Goal: Task Accomplishment & Management: Manage account settings

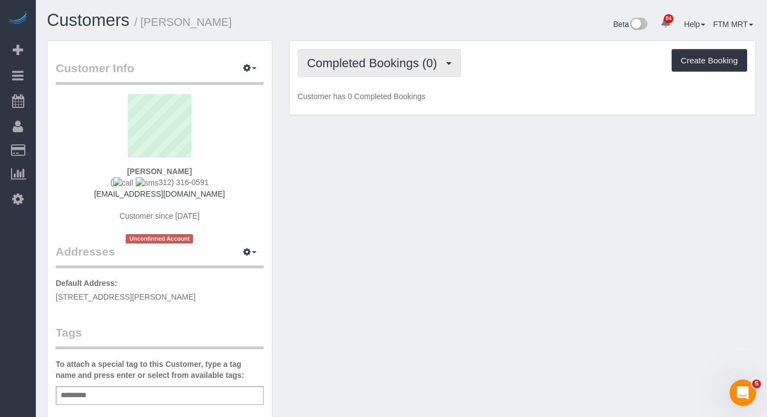
click at [425, 67] on span "Completed Bookings (0)" at bounding box center [375, 63] width 136 height 14
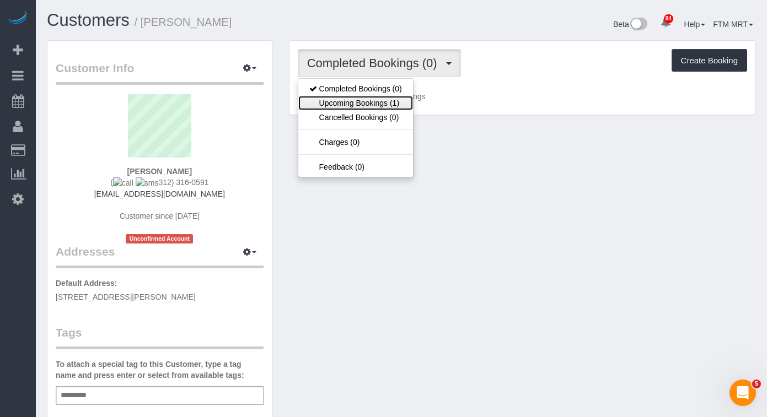
click at [396, 101] on link "Upcoming Bookings (1)" at bounding box center [355, 103] width 115 height 14
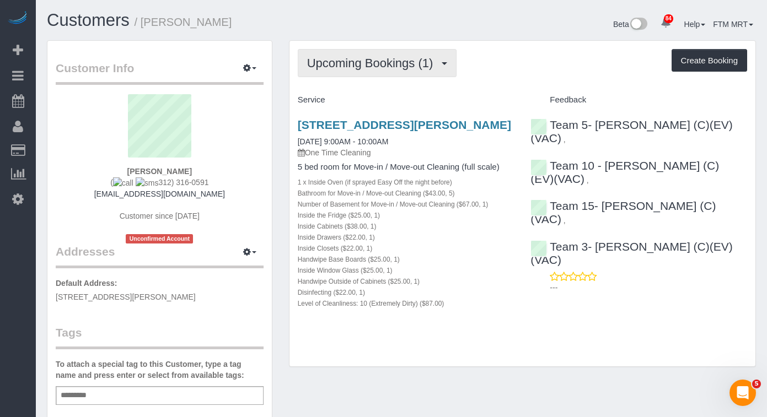
click at [377, 57] on span "Upcoming Bookings (1)" at bounding box center [373, 63] width 132 height 14
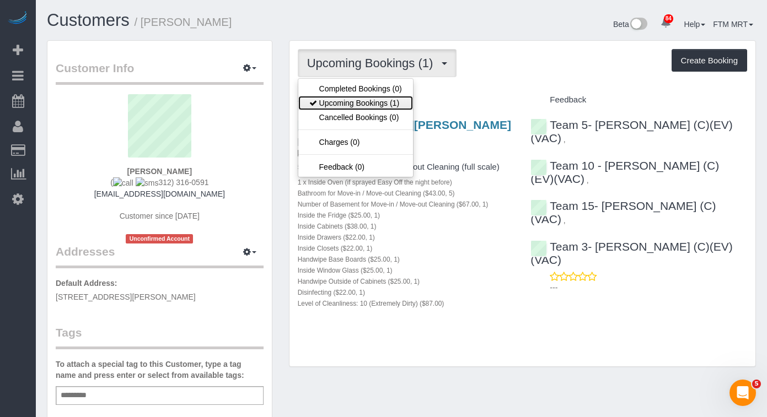
click at [380, 96] on link "Upcoming Bookings (1)" at bounding box center [355, 103] width 115 height 14
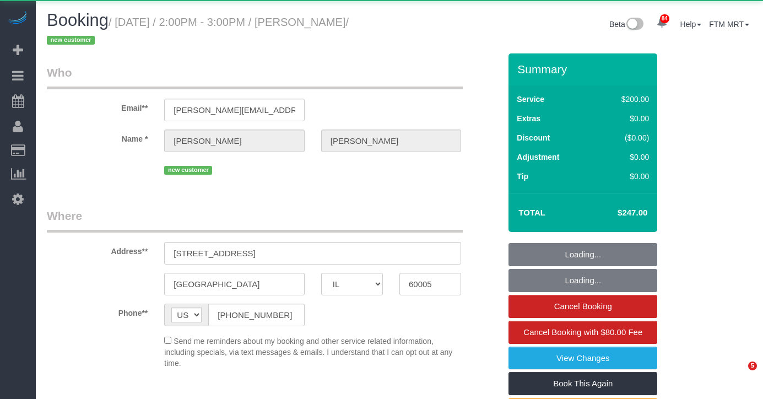
select select "IL"
select select "string:fspay-46461b0c-2964-4b41-a651-97e1274448d7"
select select "object:1205"
select select "512"
select select "3"
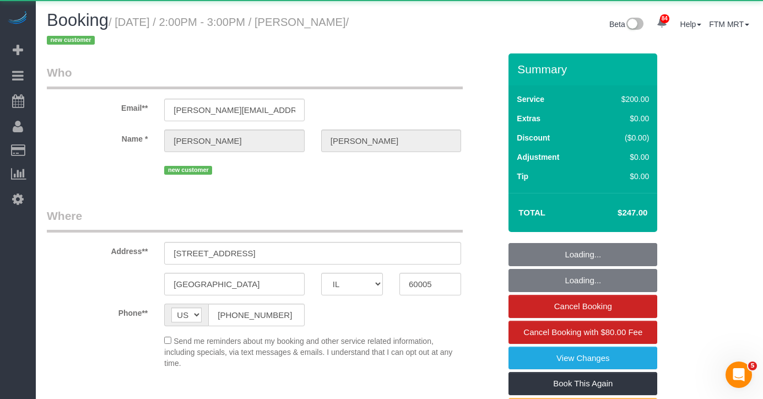
select select "number:1"
select select "number:58"
select select "number:138"
select select "number:107"
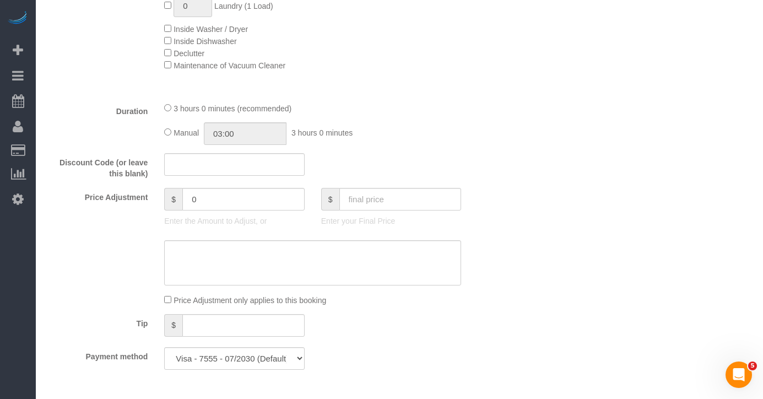
scroll to position [844, 0]
click at [378, 203] on input "text" at bounding box center [400, 201] width 122 height 23
type input "197.50"
type input "-49.5"
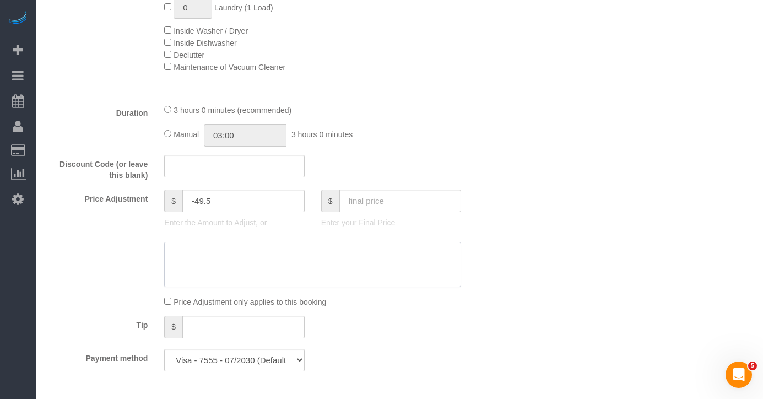
click at [316, 276] on textarea at bounding box center [312, 264] width 297 height 45
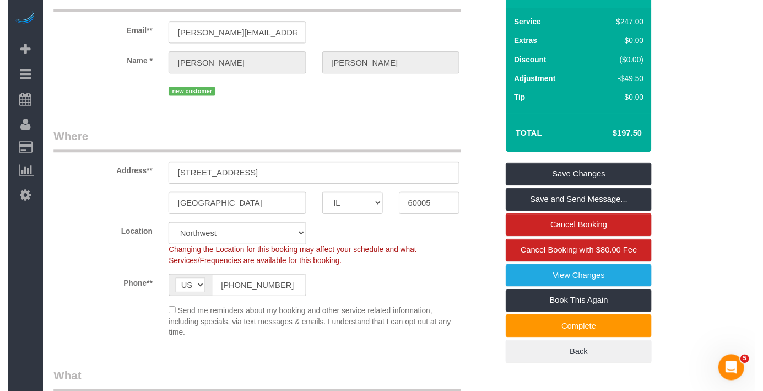
scroll to position [0, 0]
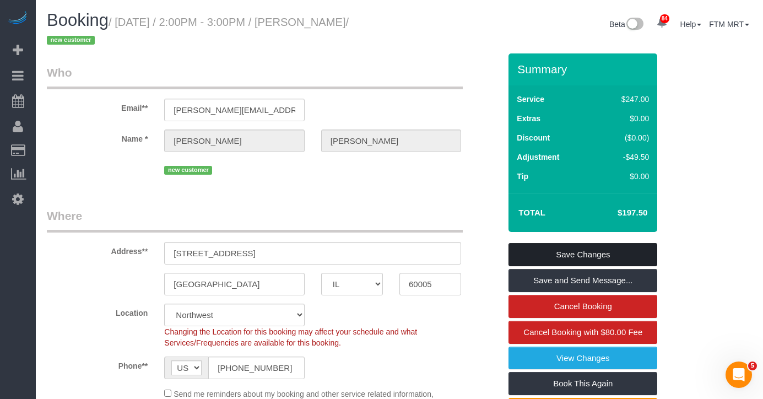
click at [582, 253] on link "Save Changes" at bounding box center [583, 254] width 149 height 23
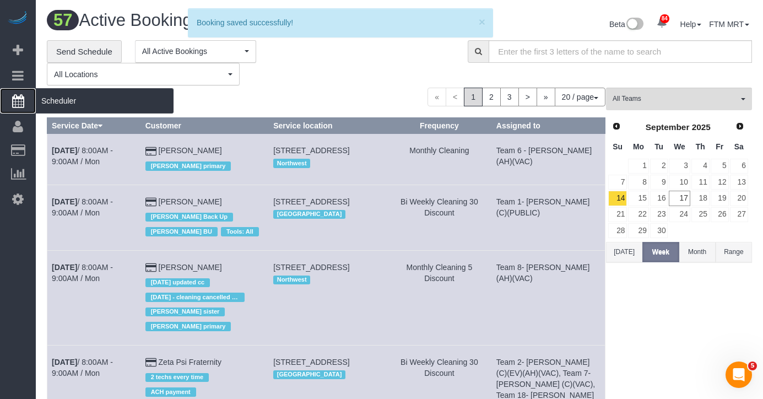
click at [67, 96] on span "Scheduler" at bounding box center [105, 100] width 138 height 25
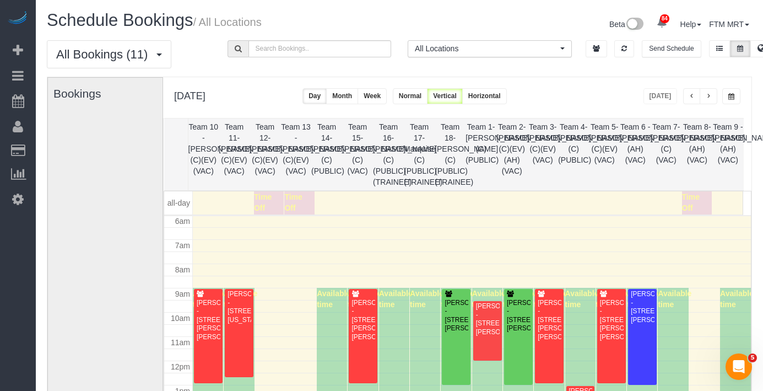
scroll to position [280, 0]
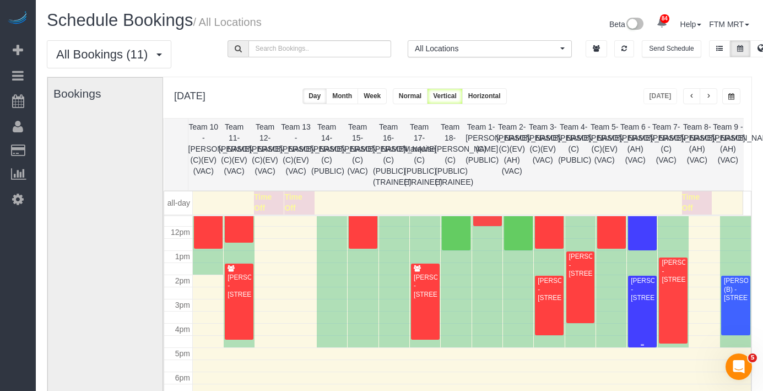
click at [642, 302] on div "[PERSON_NAME] - [STREET_ADDRESS]" at bounding box center [642, 289] width 24 height 25
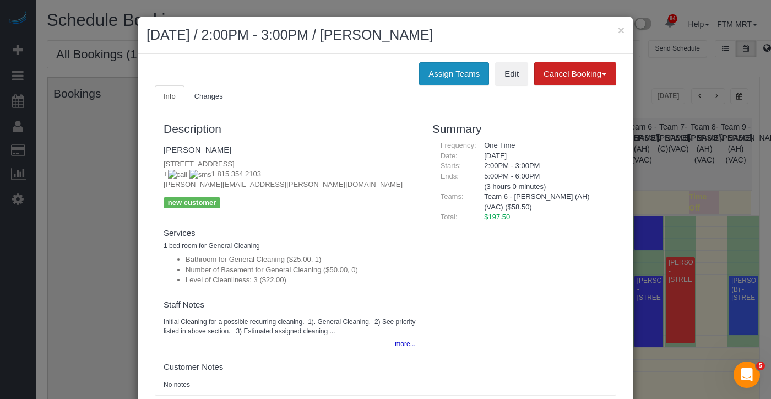
click at [451, 83] on button "Assign Teams" at bounding box center [454, 73] width 70 height 23
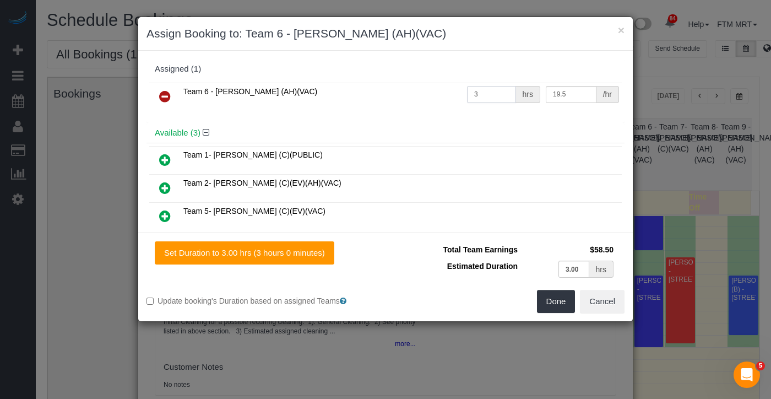
drag, startPoint x: 469, startPoint y: 96, endPoint x: 452, endPoint y: 94, distance: 17.2
click at [452, 94] on tr "Team 6 - Liliana (AH)(VAC) 3 hrs 19.5 /hr" at bounding box center [385, 97] width 473 height 28
type input "2.5"
drag, startPoint x: 584, startPoint y: 271, endPoint x: 530, endPoint y: 263, distance: 54.0
click at [530, 263] on td "3.00 hrs" at bounding box center [569, 269] width 96 height 23
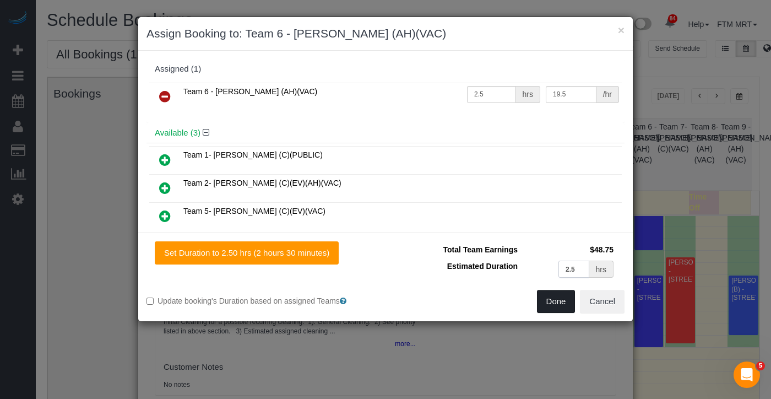
type input "2.5"
click at [543, 296] on button "Done" at bounding box center [556, 301] width 39 height 23
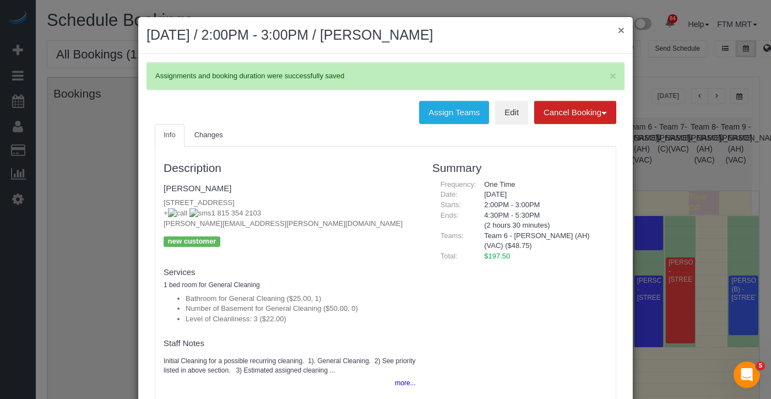
click at [618, 29] on button "×" at bounding box center [621, 30] width 7 height 12
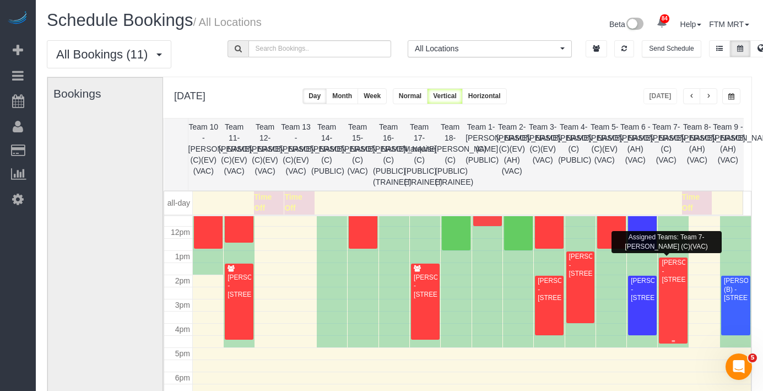
scroll to position [8, 0]
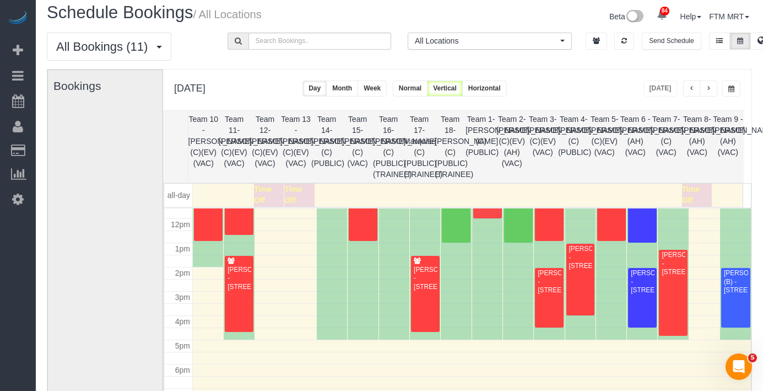
click at [710, 91] on span "button" at bounding box center [709, 88] width 6 height 7
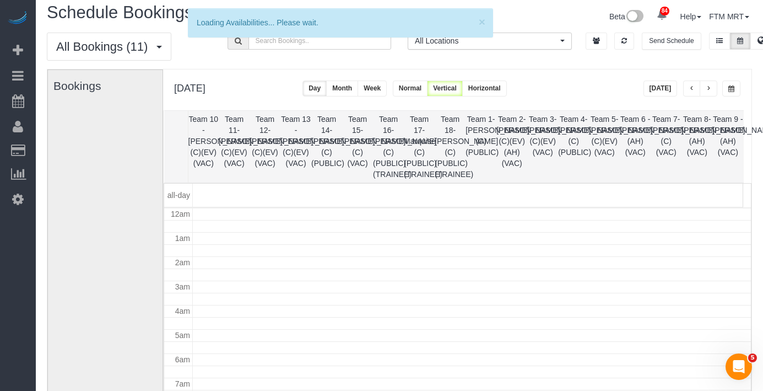
scroll to position [146, 0]
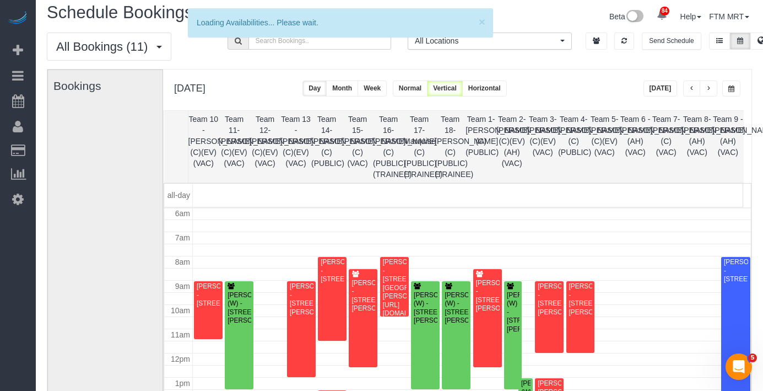
click at [733, 89] on span "button" at bounding box center [731, 88] width 6 height 7
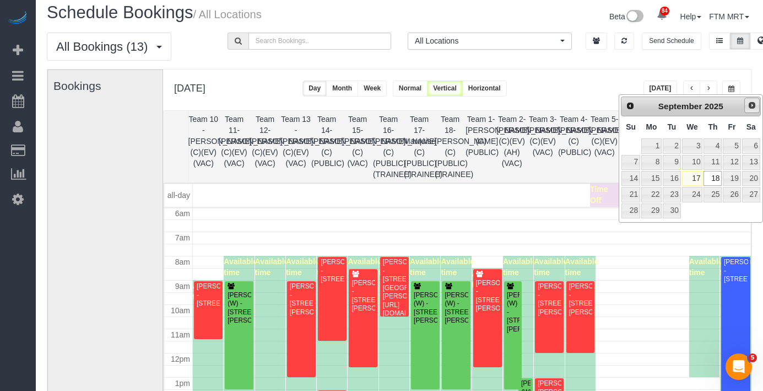
click at [747, 110] on link "Next" at bounding box center [751, 105] width 15 height 15
click at [689, 148] on link "1" at bounding box center [692, 145] width 21 height 15
type input "**********"
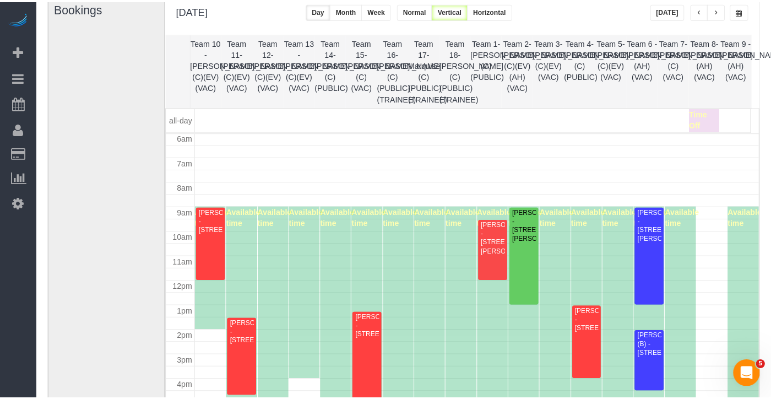
scroll to position [87, 0]
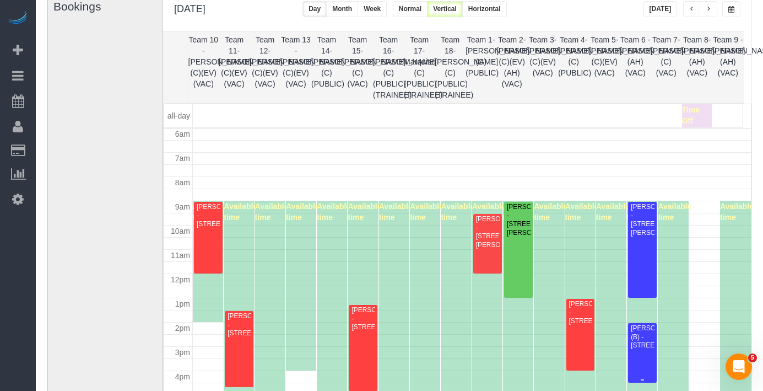
click at [641, 348] on div "[PERSON_NAME] (B) - [STREET_ADDRESS]" at bounding box center [642, 336] width 24 height 25
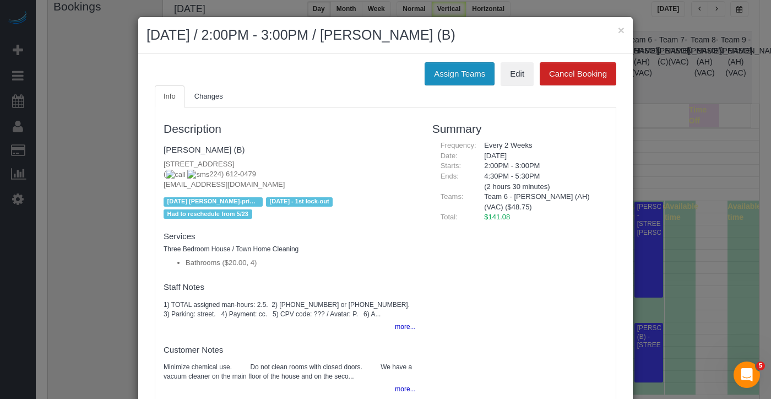
click at [450, 78] on button "Assign Teams" at bounding box center [460, 73] width 70 height 23
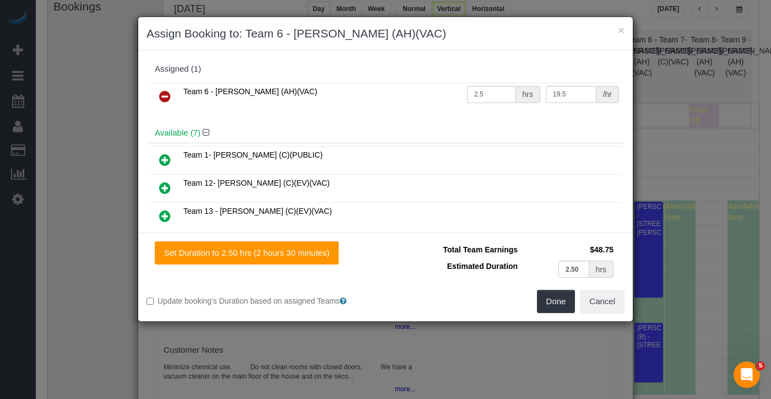
click at [169, 95] on icon at bounding box center [165, 96] width 12 height 13
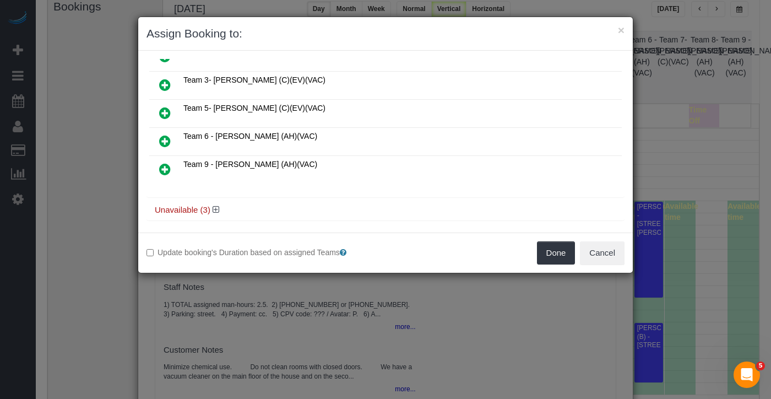
click at [164, 166] on icon at bounding box center [165, 169] width 12 height 13
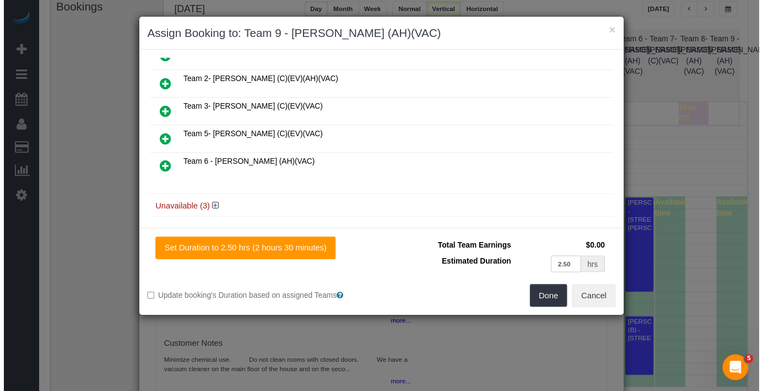
scroll to position [0, 0]
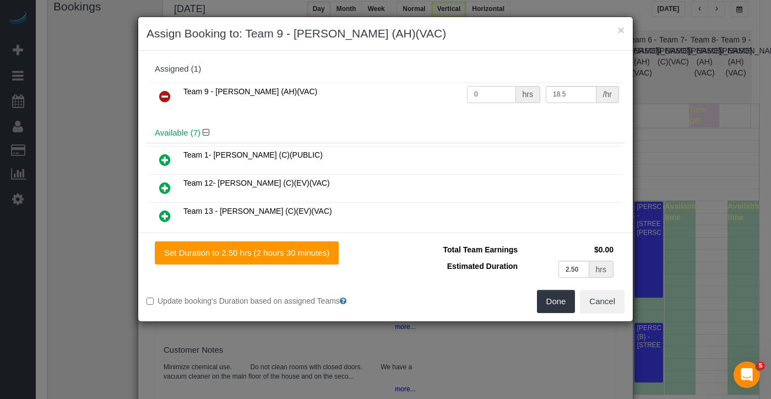
drag, startPoint x: 439, startPoint y: 87, endPoint x: 432, endPoint y: 85, distance: 6.8
click at [431, 85] on tr "Team 9 - Stephanie (AH)(VAC) 0 hrs 18.5 /hr" at bounding box center [385, 97] width 473 height 28
type input "2.5"
click at [567, 304] on button "Done" at bounding box center [556, 301] width 39 height 23
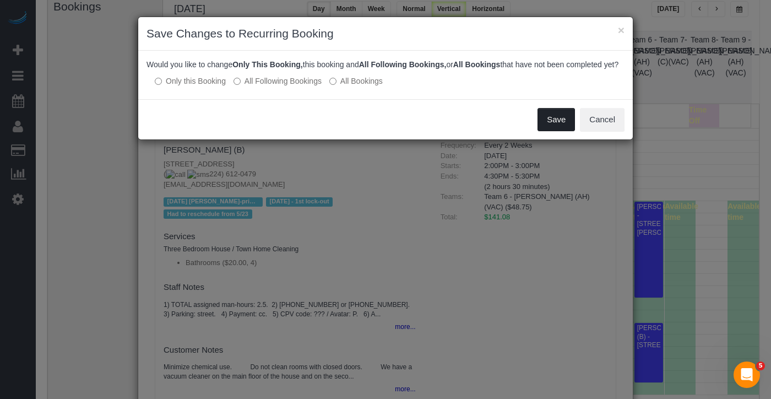
click at [559, 131] on button "Save" at bounding box center [556, 119] width 37 height 23
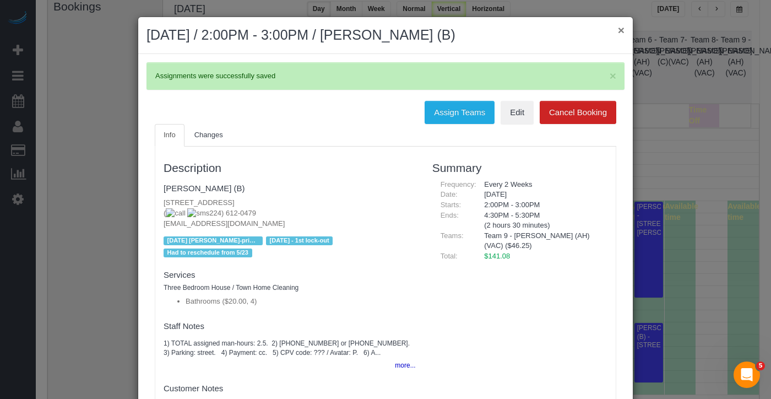
click at [618, 29] on button "×" at bounding box center [621, 30] width 7 height 12
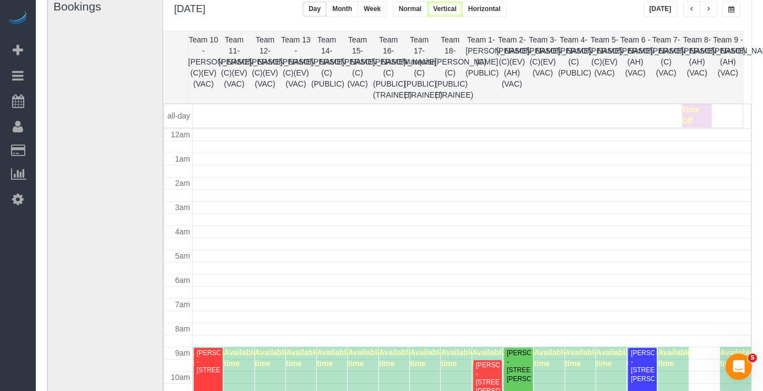
scroll to position [146, 0]
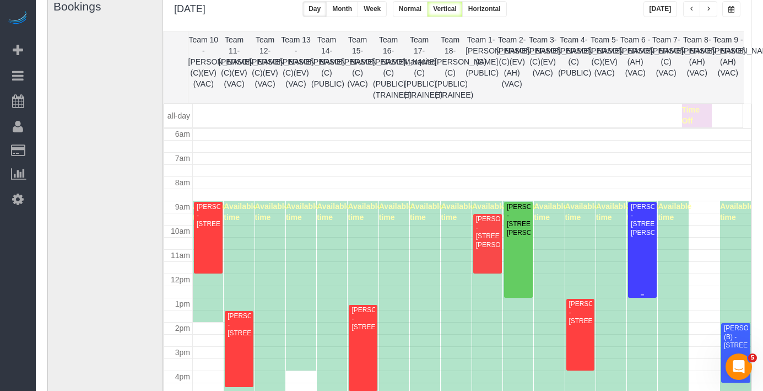
click at [643, 229] on div "[PERSON_NAME] - [STREET_ADDRESS][PERSON_NAME]" at bounding box center [642, 220] width 24 height 34
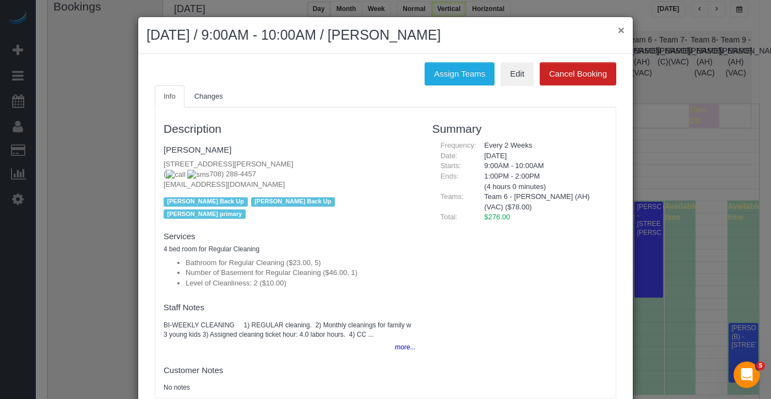
click at [620, 29] on div "× October 01, 2025 / 9:00AM - 10:00AM / Kelley Volpe" at bounding box center [385, 35] width 495 height 37
click at [618, 34] on button "×" at bounding box center [621, 30] width 7 height 12
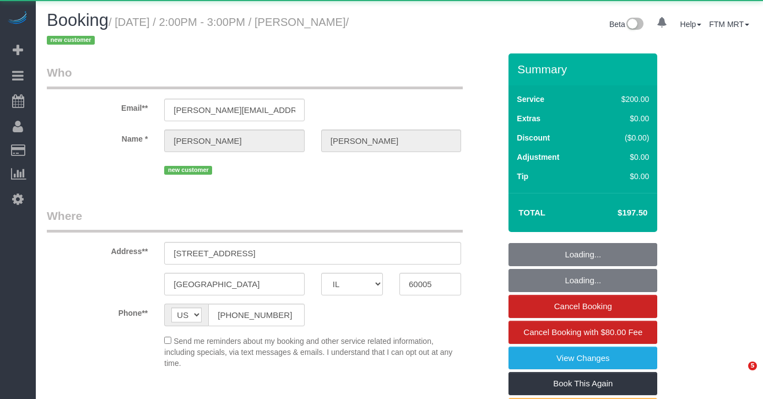
select select "IL"
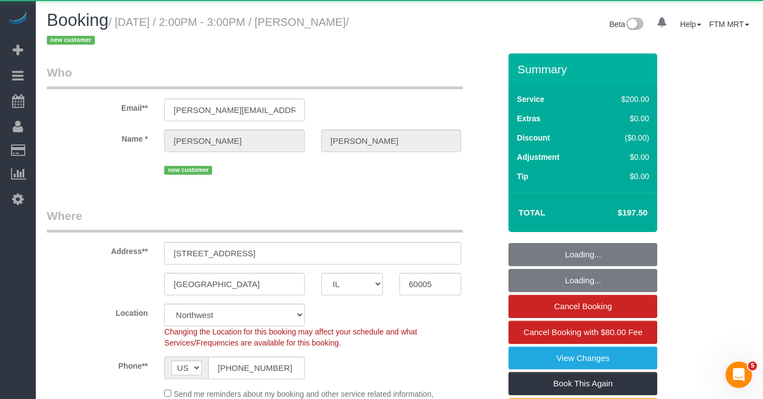
select select "object:822"
select select "string:fspay-46461b0c-2964-4b41-a651-97e1274448d7"
select select "512"
select select "3"
select select "number:1"
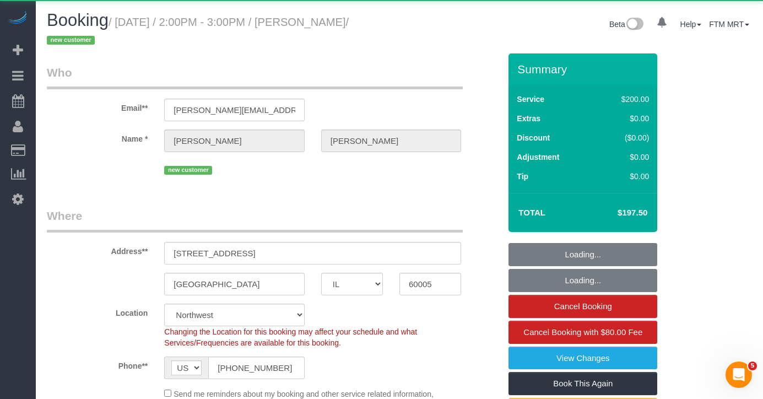
select select "number:58"
select select "number:138"
select select "number:107"
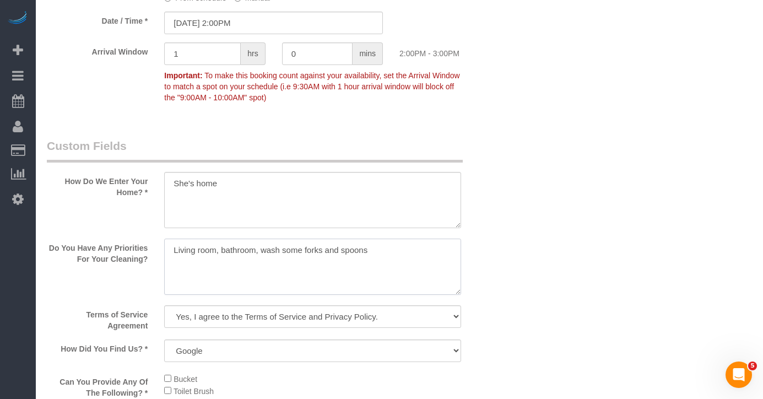
click at [413, 254] on textarea at bounding box center [312, 267] width 297 height 56
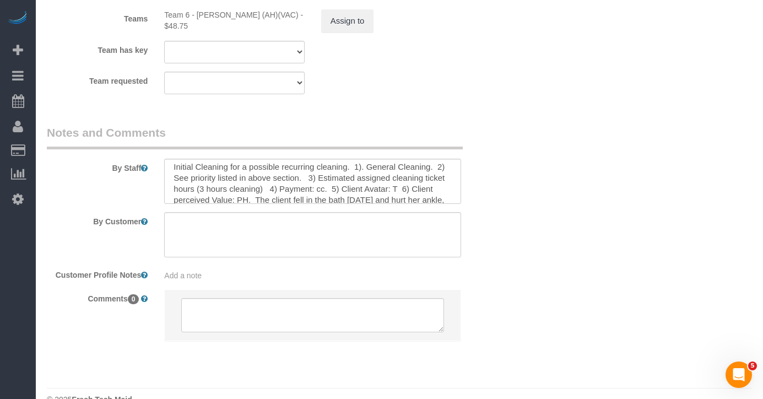
scroll to position [5, 0]
type textarea "Living room, bathroom, wash some forks and spoons."
click at [222, 167] on textarea at bounding box center [312, 181] width 297 height 45
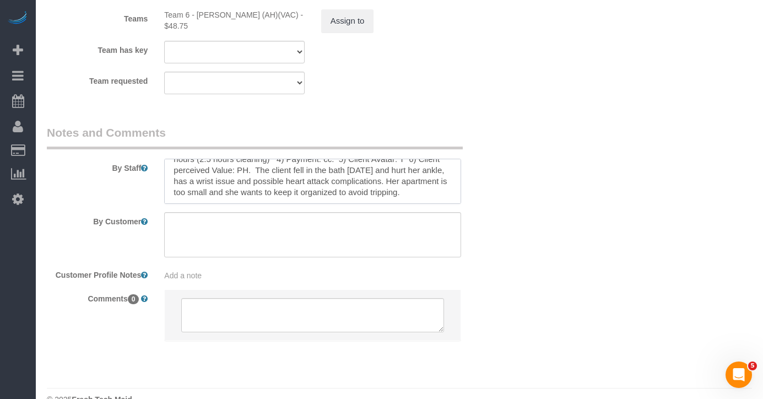
scroll to position [44, 0]
type textarea "Initial Cleaning for a possible recurring cleaning. 1). General Cleaning. 2) Se…"
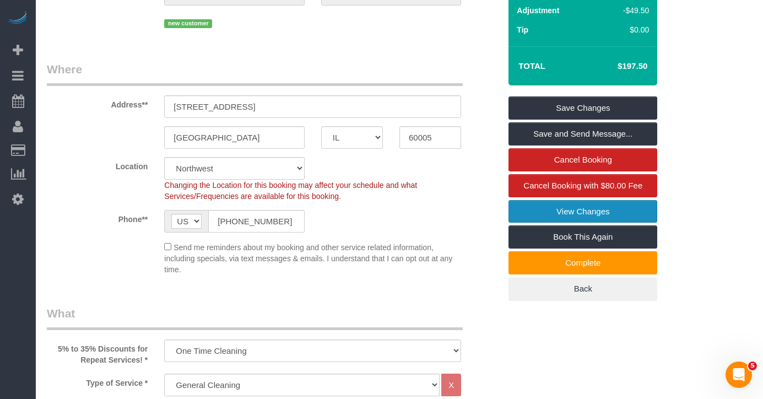
scroll to position [148, 0]
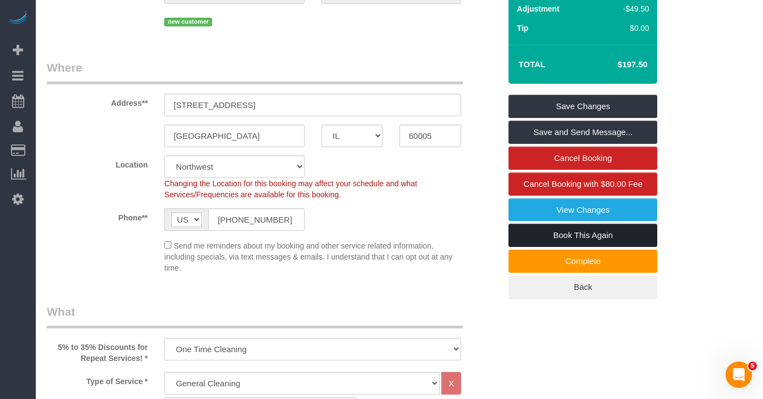
click at [557, 234] on link "Book This Again" at bounding box center [583, 235] width 149 height 23
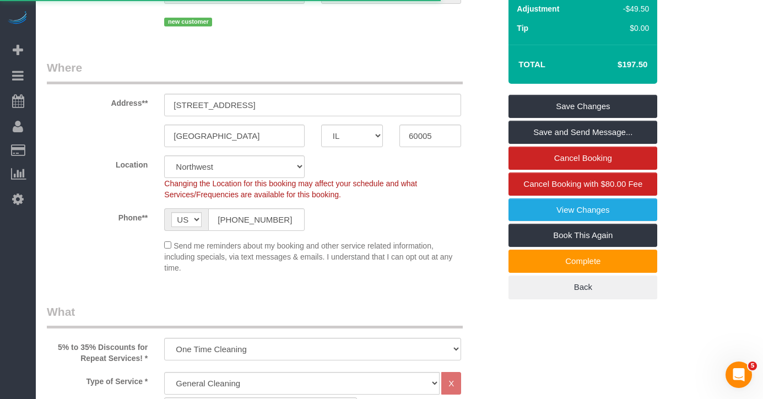
select select "IL"
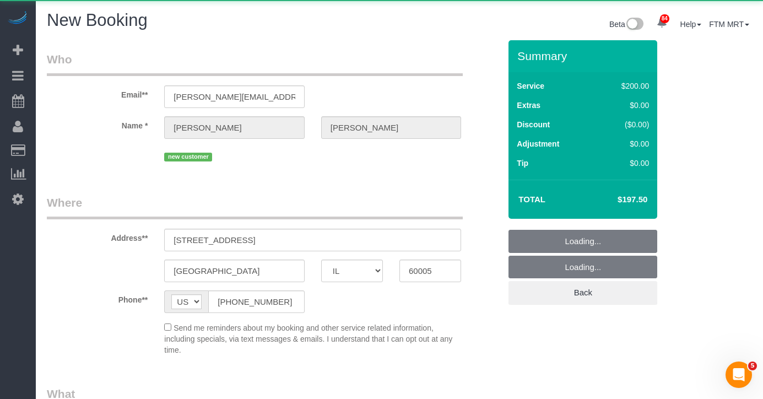
select select "number:1"
select select "number:58"
select select "number:138"
select select "number:107"
select select "object:1845"
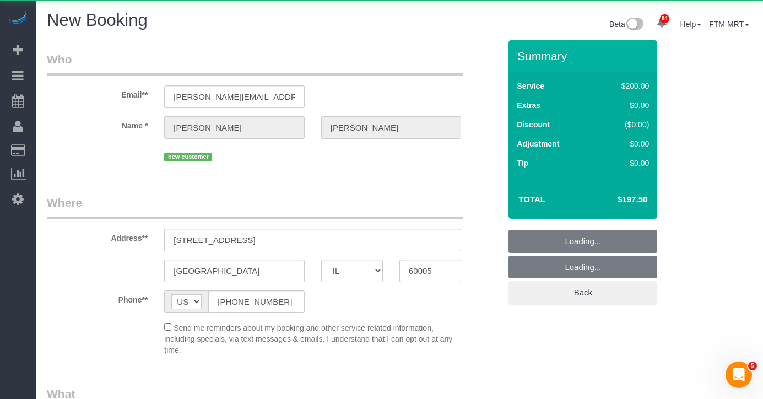
select select "string:fspay-46461b0c-2964-4b41-a651-97e1274448d7"
select select "object:1997"
select select "512"
select select "3"
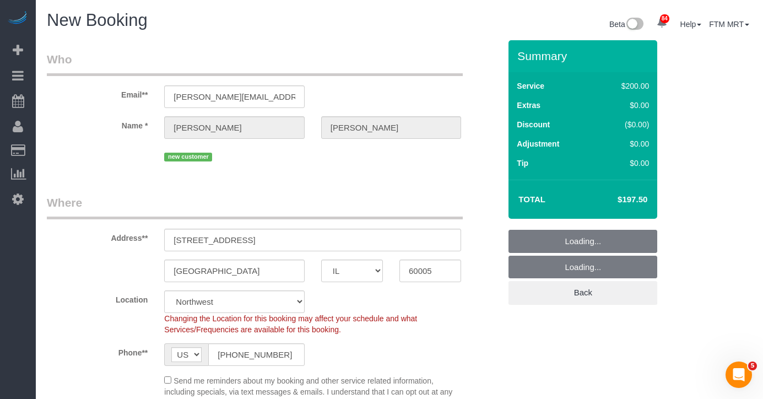
select select "3"
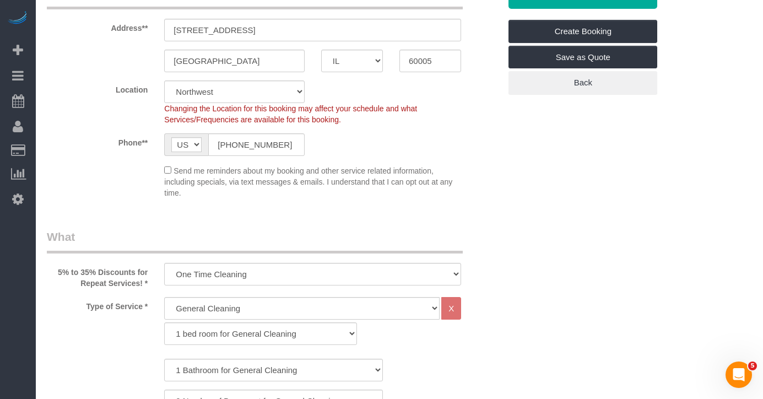
select select "object:2134"
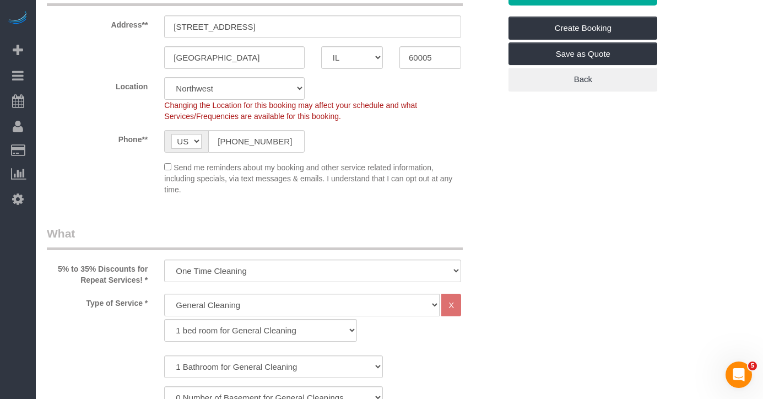
select select "3"
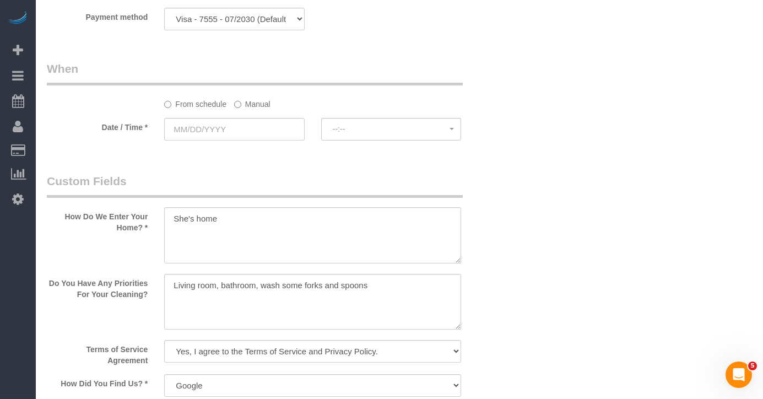
scroll to position [1229, 0]
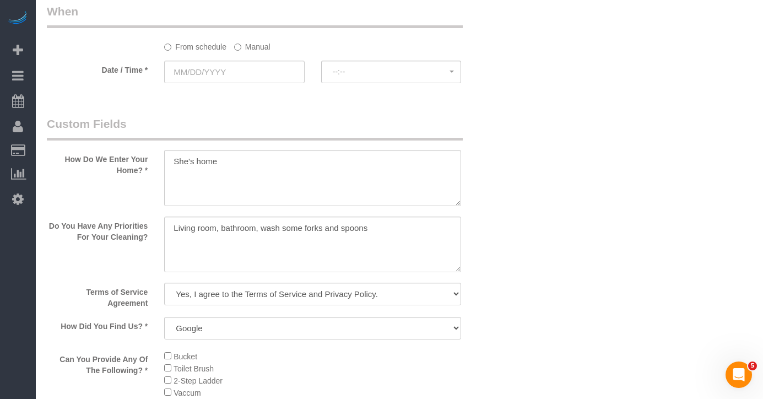
click at [249, 45] on label "Manual" at bounding box center [252, 44] width 36 height 15
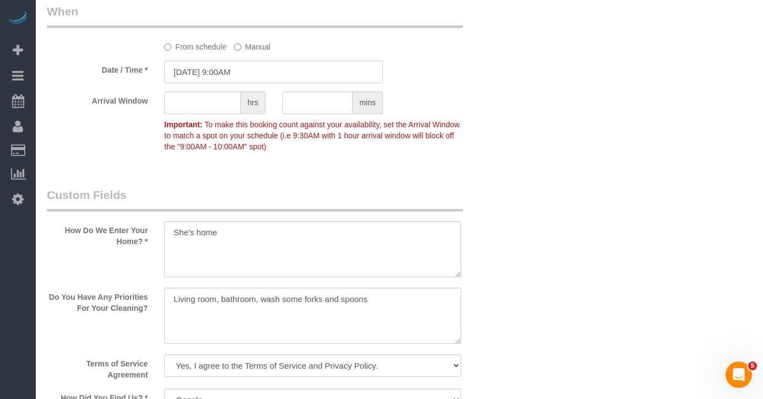
click at [251, 72] on input "09/17/2025 9:00AM" at bounding box center [273, 72] width 219 height 23
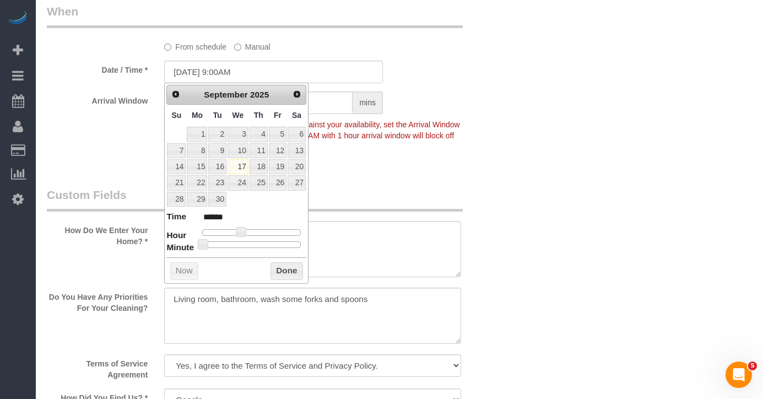
drag, startPoint x: 300, startPoint y: 85, endPoint x: 292, endPoint y: 100, distance: 17.3
click at [299, 85] on div "Prev Next September 2025" at bounding box center [236, 95] width 140 height 20
click at [298, 93] on span "Next" at bounding box center [297, 93] width 9 height 9
click at [235, 133] on link "1" at bounding box center [238, 134] width 21 height 15
type input "10/01/2025 9:00AM"
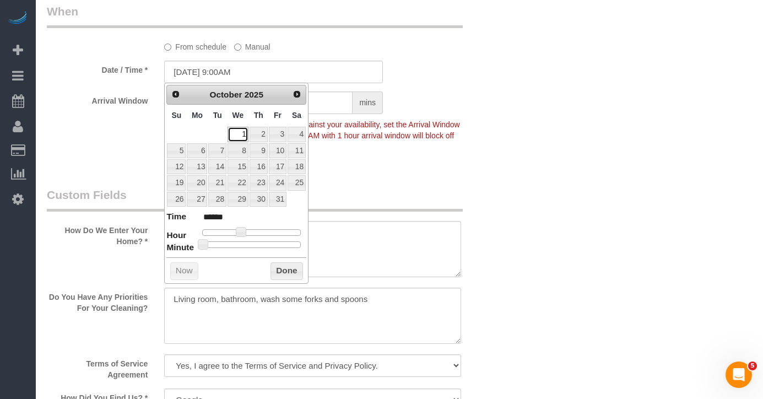
click at [241, 133] on link "1" at bounding box center [238, 134] width 21 height 15
click at [465, 129] on p "Important: To make this booking count against your availability, set the Arriva…" at bounding box center [313, 134] width 314 height 36
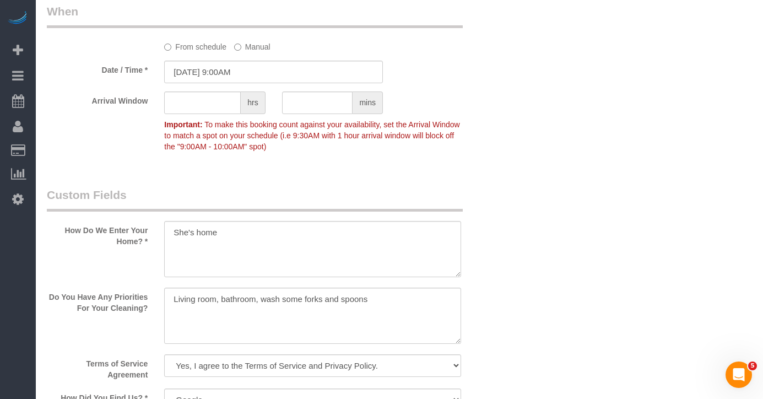
click at [222, 114] on div at bounding box center [214, 115] width 101 height 2
click at [214, 101] on input "text" at bounding box center [202, 102] width 77 height 23
type input "1"
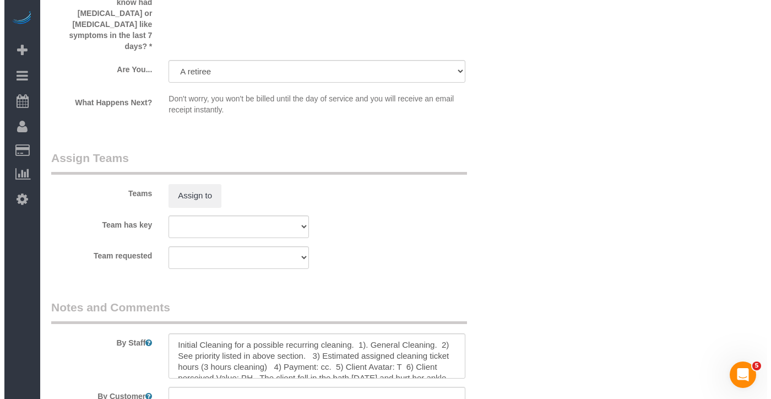
scroll to position [2015, 0]
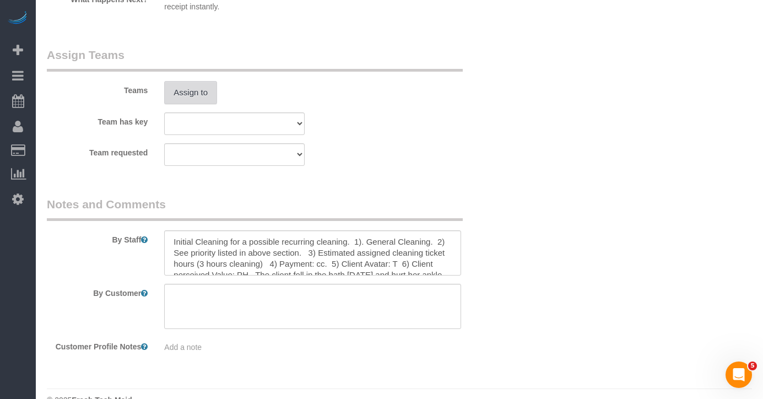
click at [205, 81] on button "Assign to" at bounding box center [190, 92] width 53 height 23
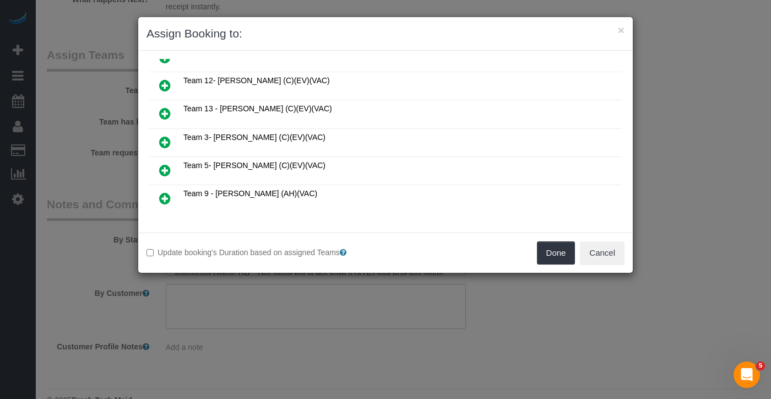
scroll to position [134, 0]
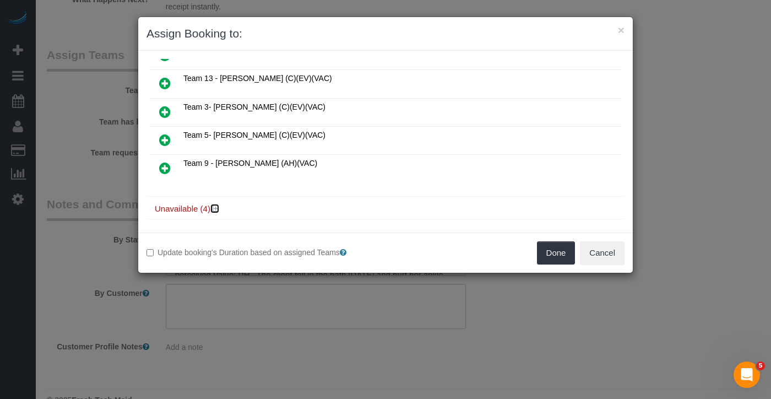
click at [219, 204] on icon at bounding box center [216, 208] width 7 height 8
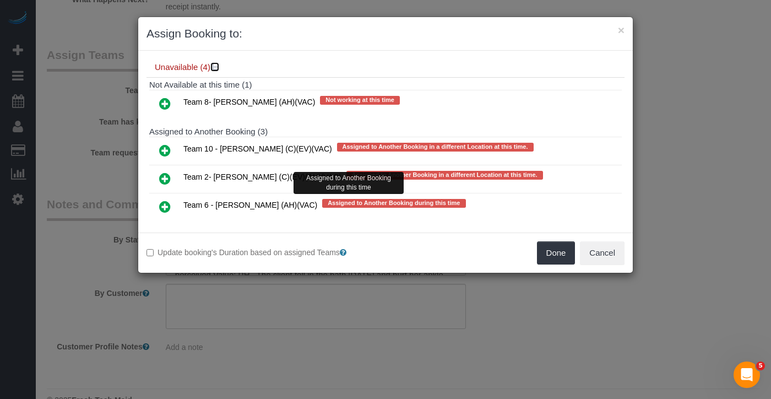
scroll to position [287, 0]
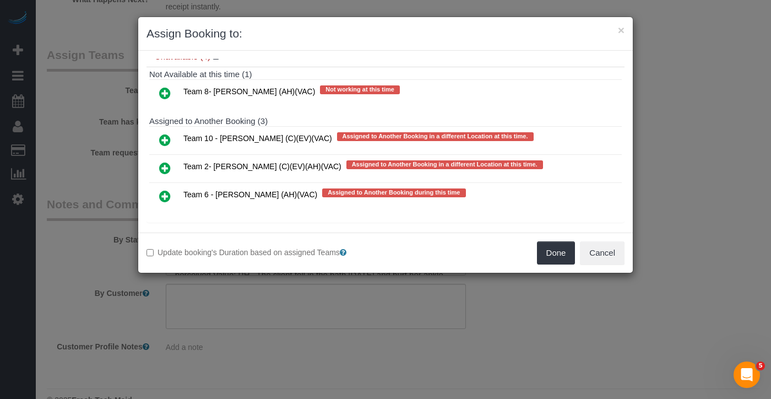
click at [169, 190] on icon at bounding box center [165, 196] width 12 height 13
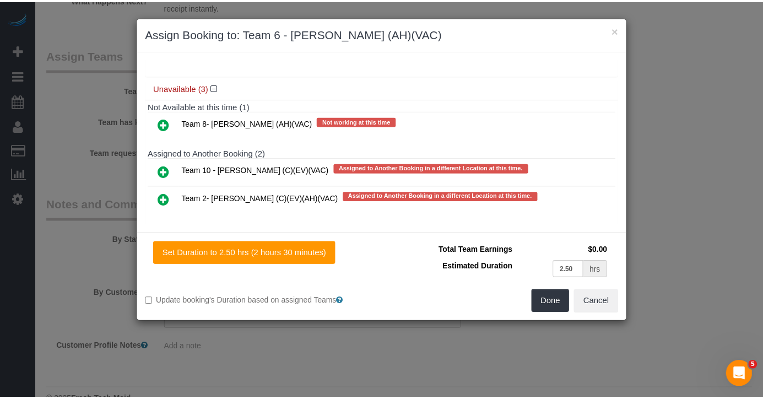
scroll to position [0, 0]
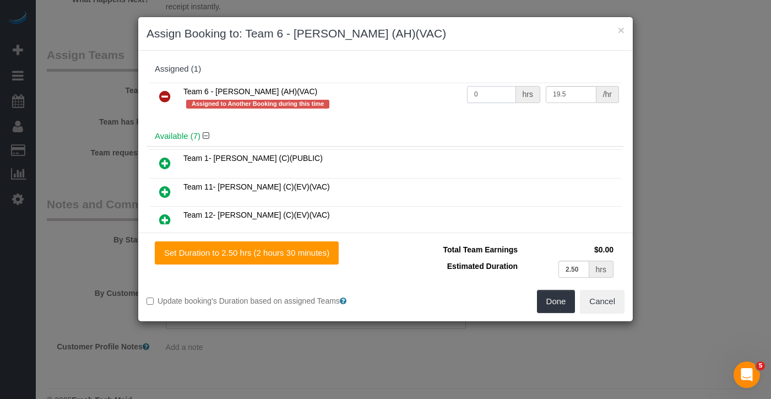
drag, startPoint x: 483, startPoint y: 100, endPoint x: 462, endPoint y: 94, distance: 22.3
click at [467, 94] on input "0" at bounding box center [491, 94] width 49 height 17
type input "2.5"
click at [554, 295] on button "Done" at bounding box center [556, 301] width 39 height 23
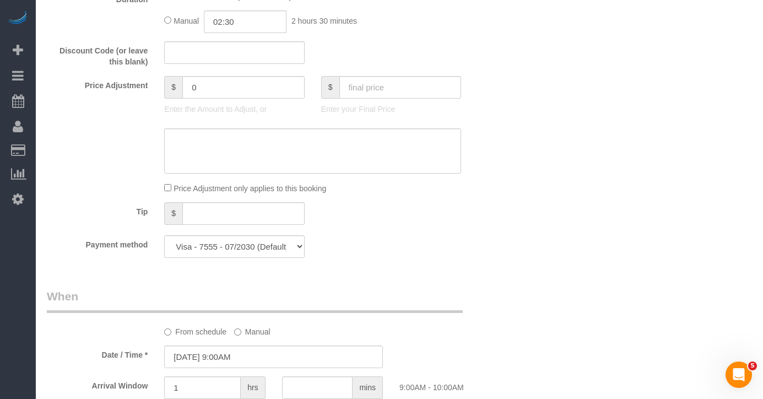
scroll to position [942, 0]
click at [371, 91] on input "text" at bounding box center [400, 89] width 122 height 23
type input "197.50"
type input "-49.5"
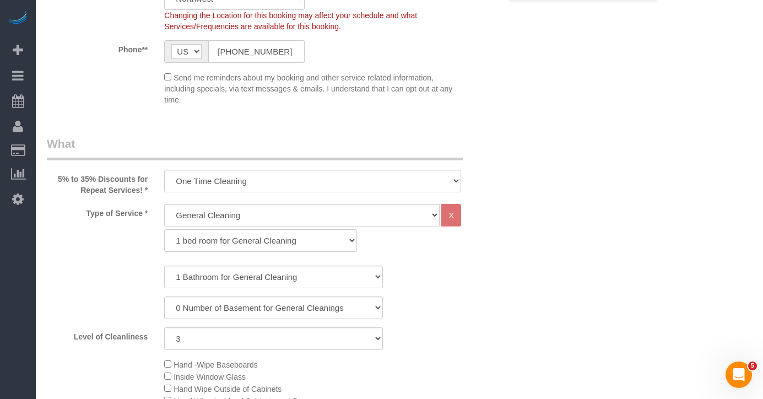
scroll to position [393, 0]
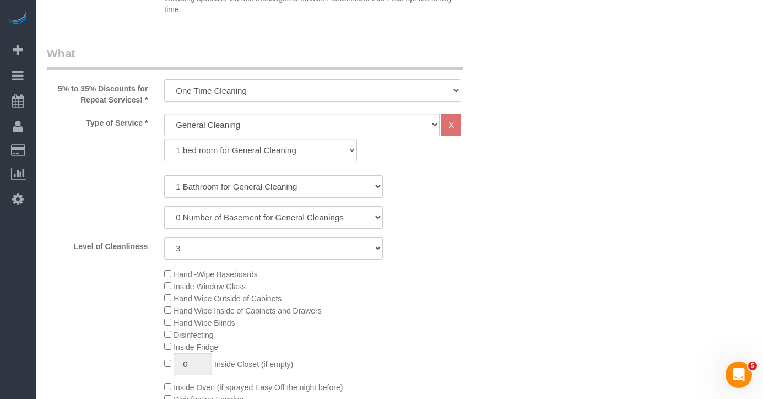
click at [315, 86] on select "One Time Cleaning Weekly Cleaning (35% Discount) - 35.00% (0% for the First Boo…" at bounding box center [312, 90] width 297 height 23
select select "object:2136"
click at [164, 79] on select "One Time Cleaning Weekly Cleaning (35% Discount) - 35.00% (0% for the First Boo…" at bounding box center [312, 90] width 297 height 23
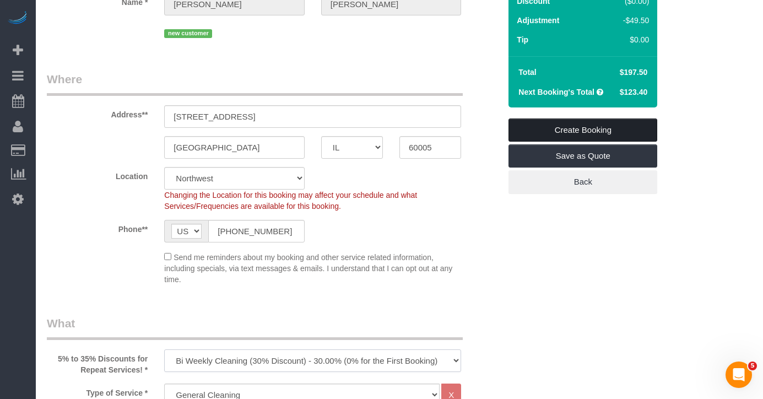
scroll to position [136, 0]
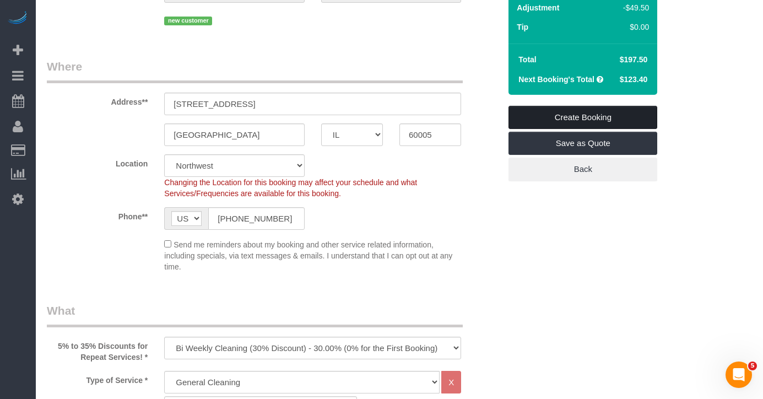
click at [589, 119] on link "Create Booking" at bounding box center [583, 117] width 149 height 23
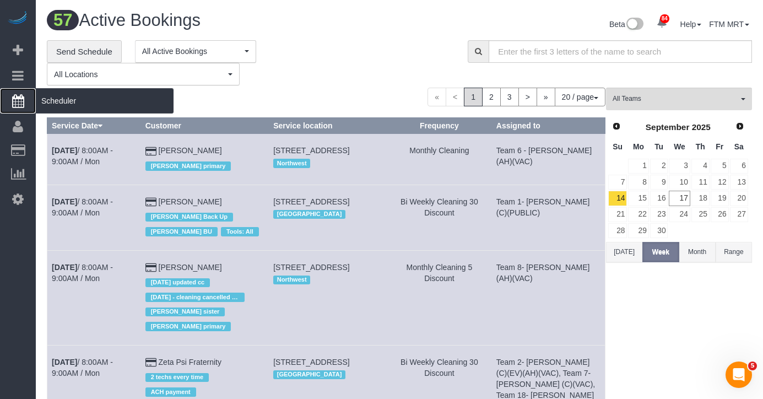
click at [61, 100] on span "Scheduler" at bounding box center [105, 100] width 138 height 25
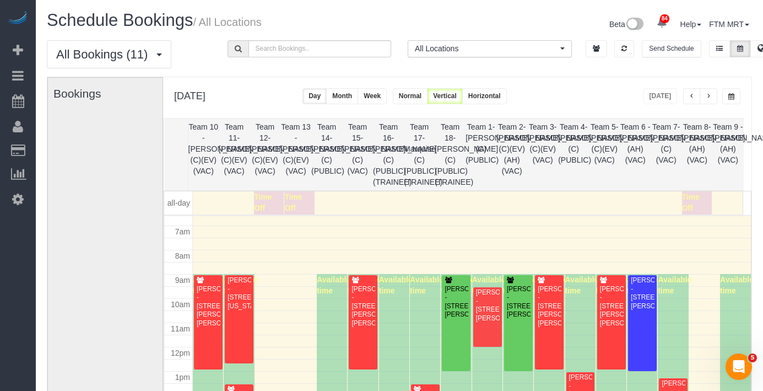
scroll to position [166, 0]
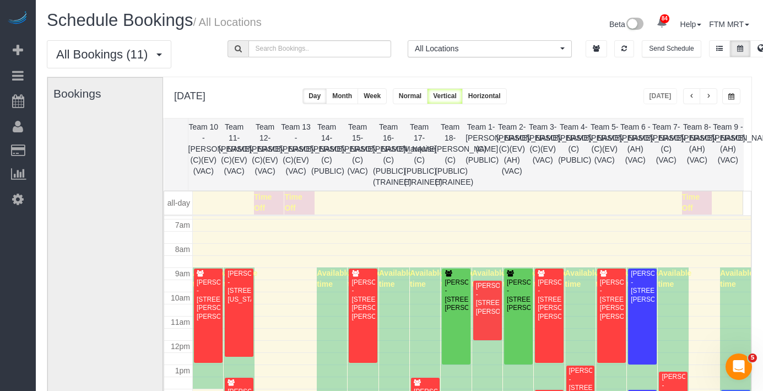
click at [738, 99] on button "button" at bounding box center [731, 96] width 18 height 16
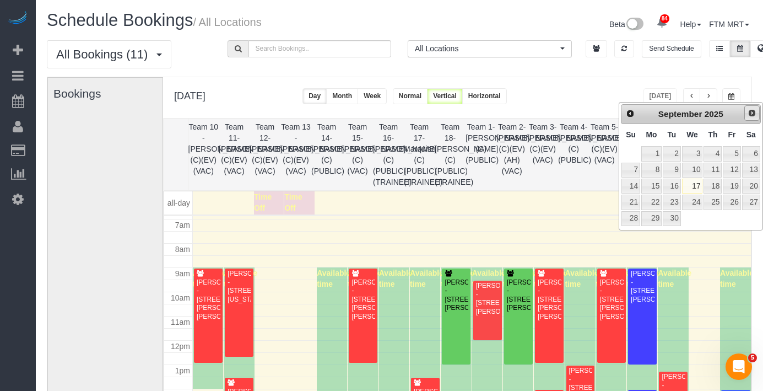
click at [753, 120] on link "Next" at bounding box center [751, 112] width 15 height 15
click at [697, 157] on link "1" at bounding box center [692, 153] width 21 height 15
type input "**********"
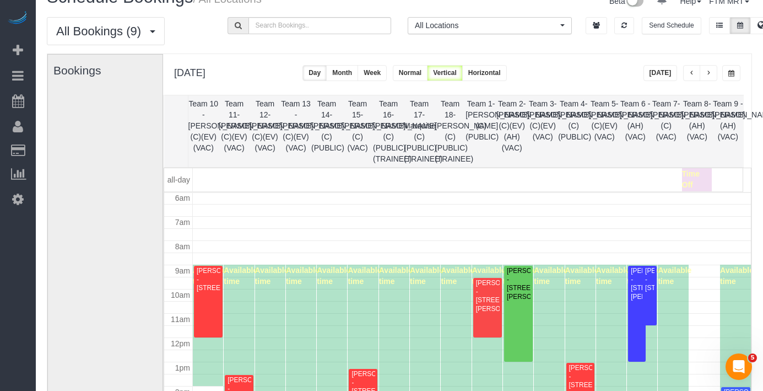
scroll to position [136, 0]
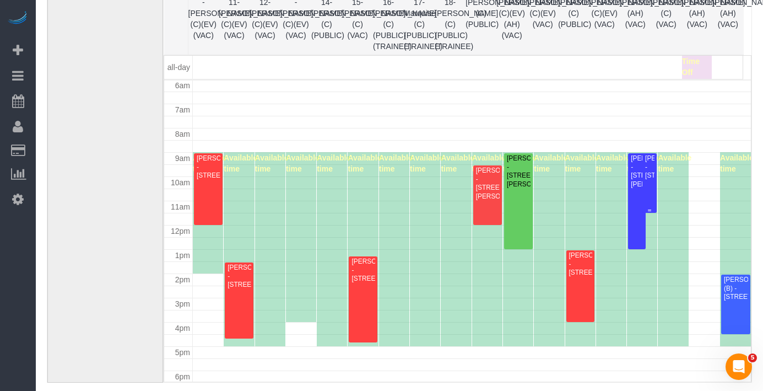
click at [649, 174] on div at bounding box center [650, 183] width 14 height 60
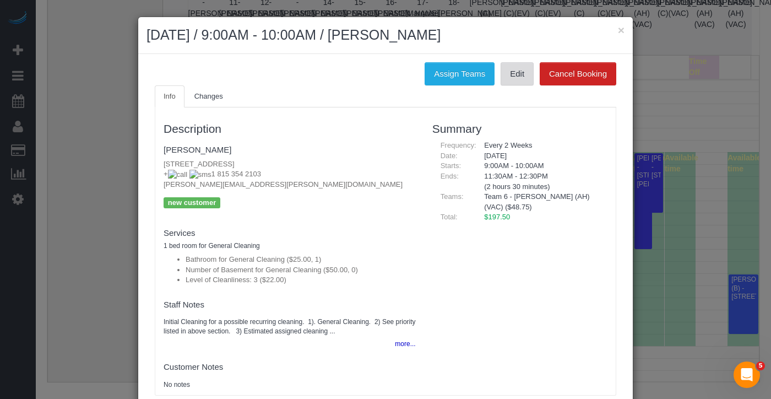
click at [515, 75] on link "Edit" at bounding box center [517, 73] width 33 height 23
click at [618, 30] on button "×" at bounding box center [621, 30] width 7 height 12
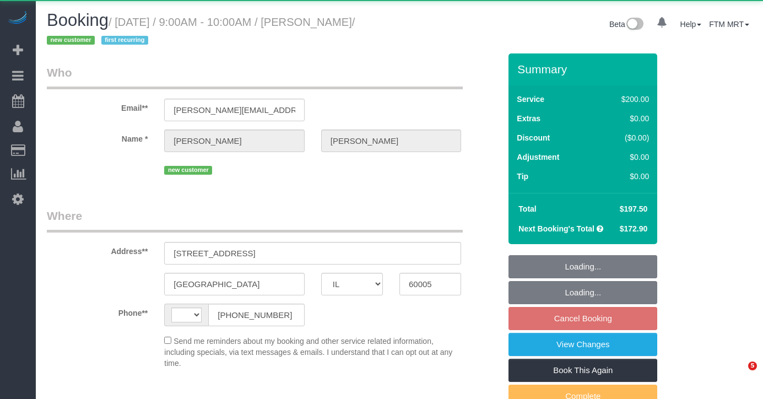
select select "IL"
select select "string:US"
select select "string:fspay-46461b0c-2964-4b41-a651-97e1274448d7"
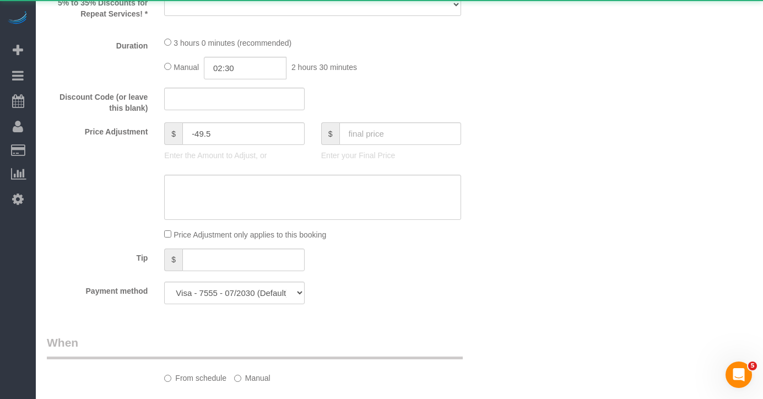
select select "object:1192"
select select "512"
select select "number:1"
select select "number:58"
select select "number:138"
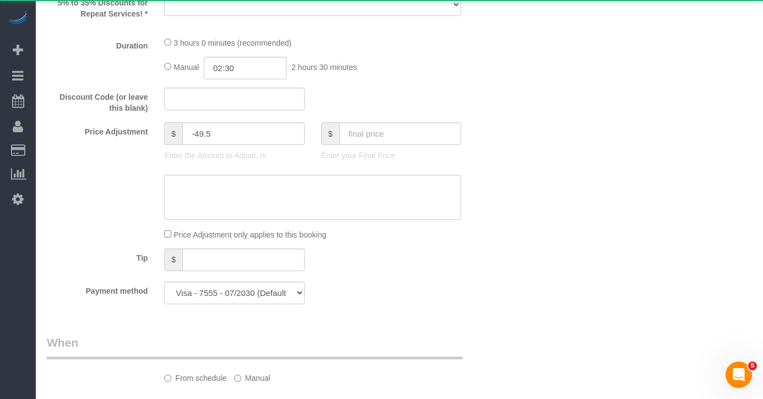
select select "number:107"
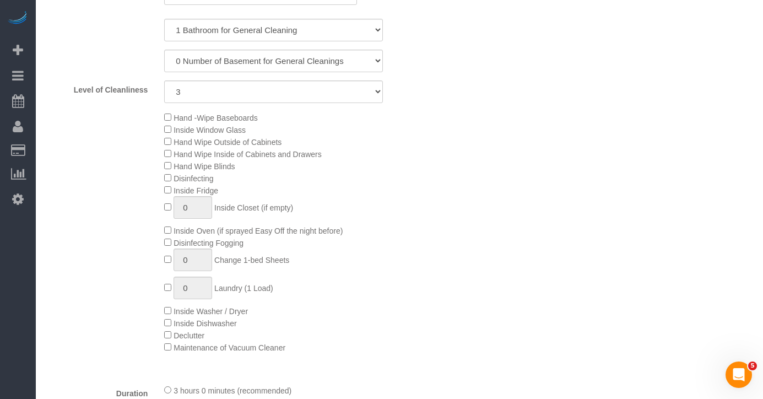
select select "3"
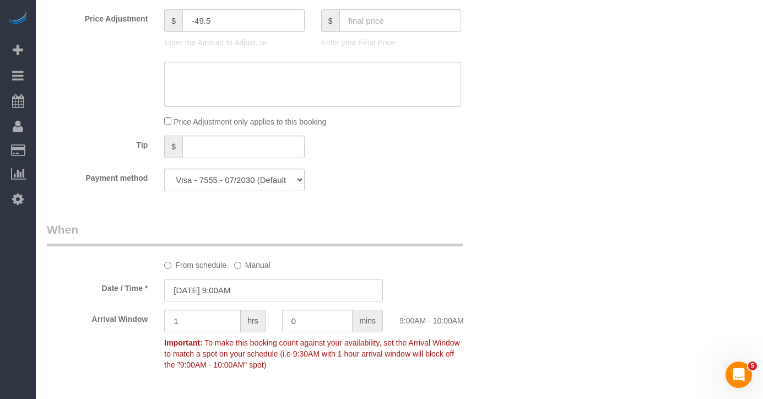
scroll to position [1062, 0]
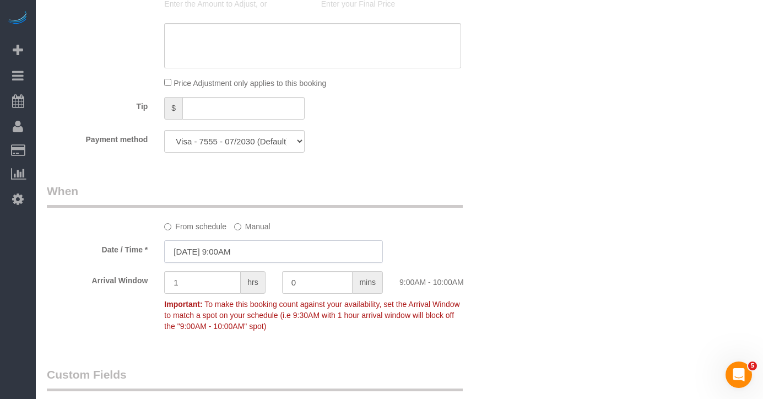
click at [284, 249] on input "10/01/2025 9:00AM" at bounding box center [273, 251] width 219 height 23
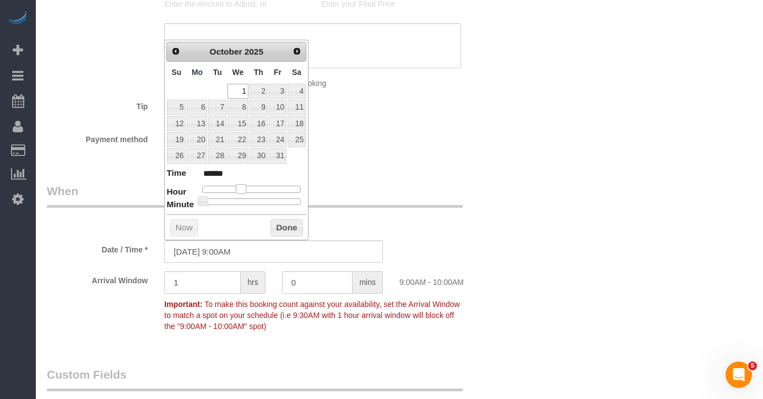
type input "10/01/2025 10:00AM"
type input "*******"
type input "10/01/2025 11:00AM"
type input "*******"
type input "10/01/2025 12:00PM"
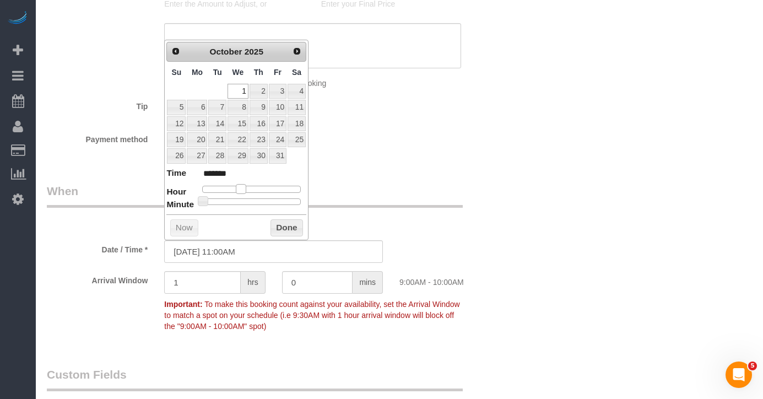
type input "*******"
type input "10/01/2025 1:00PM"
type input "******"
type input "10/01/2025 2:00PM"
type input "******"
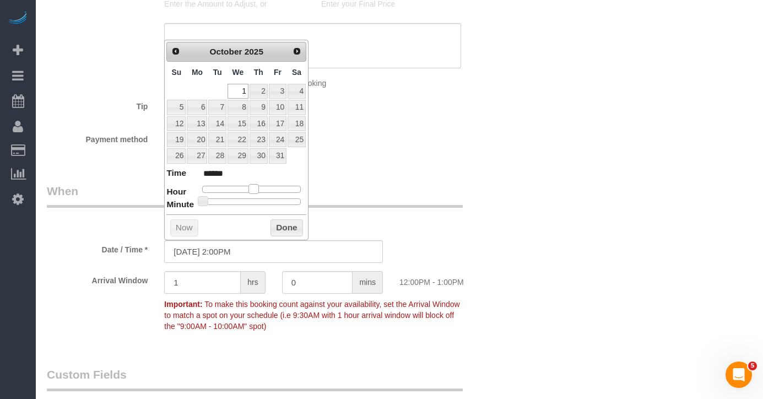
type input "10/01/2025 3:00PM"
type input "******"
type input "10/01/2025 2:00PM"
type input "******"
type input "10/01/2025 1:00PM"
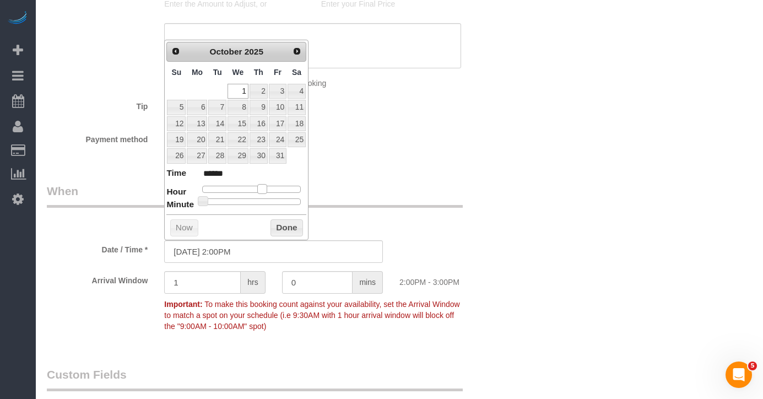
type input "******"
drag, startPoint x: 241, startPoint y: 189, endPoint x: 258, endPoint y: 188, distance: 17.1
click at [258, 188] on span at bounding box center [258, 189] width 10 height 10
type input "10/01/2025 2:00PM"
type input "******"
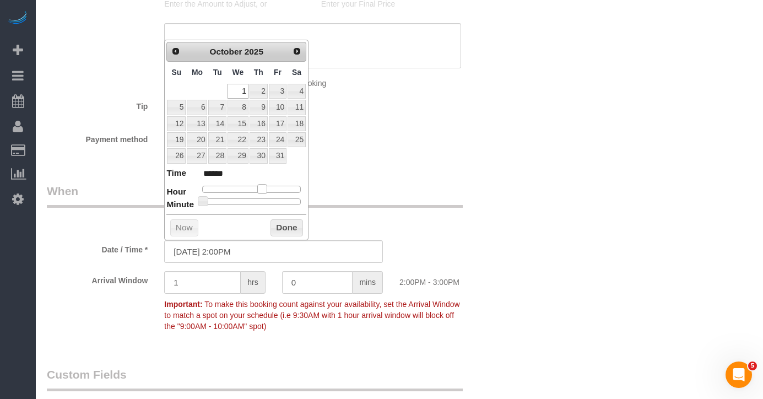
drag, startPoint x: 259, startPoint y: 188, endPoint x: 265, endPoint y: 188, distance: 5.5
click at [265, 188] on span at bounding box center [262, 189] width 10 height 10
click at [280, 225] on button "Done" at bounding box center [287, 228] width 33 height 18
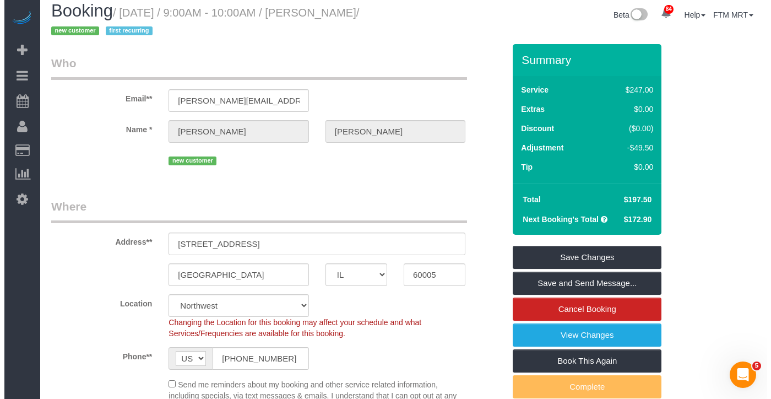
scroll to position [0, 0]
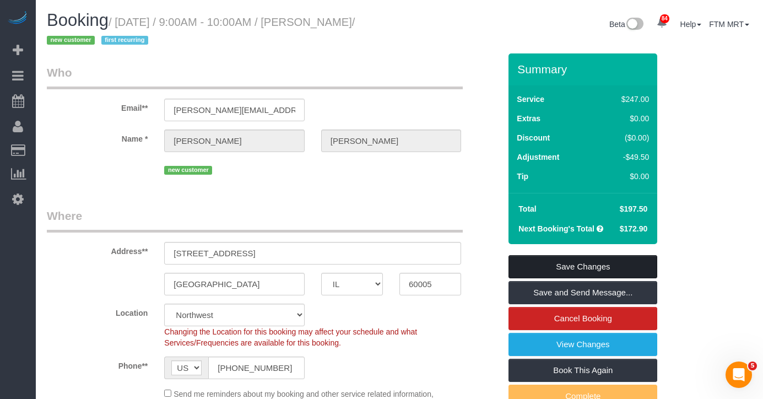
click at [611, 268] on link "Save Changes" at bounding box center [583, 266] width 149 height 23
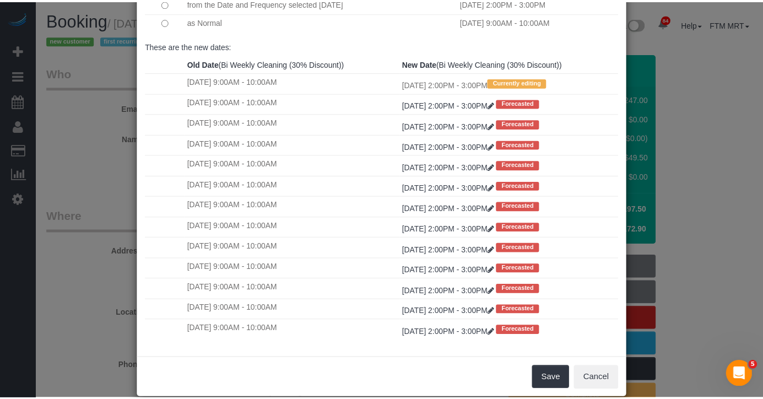
scroll to position [95, 0]
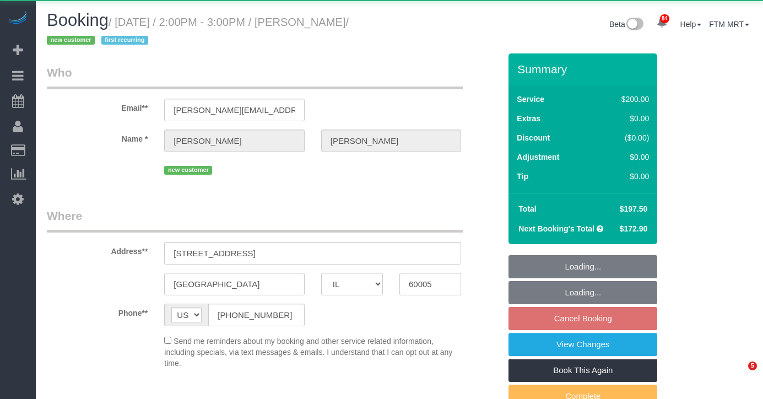
select select "IL"
select select "512"
select select "3"
select select "string:fspay-46461b0c-2964-4b41-a651-97e1274448d7"
select select "object:1269"
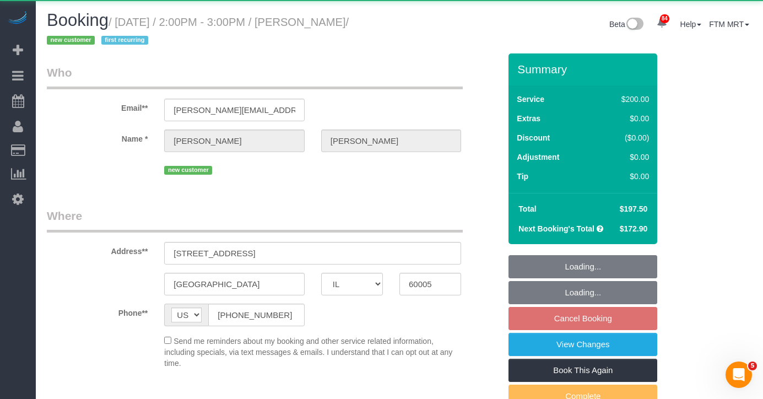
scroll to position [22, 0]
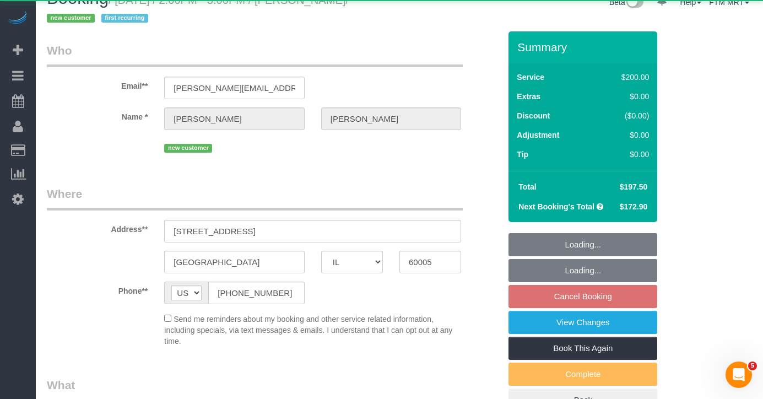
select select "3"
select select "number:1"
select select "number:58"
select select "number:138"
select select "number:107"
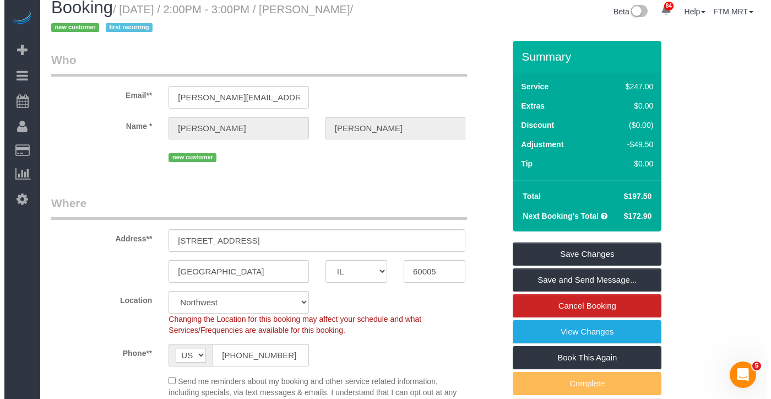
scroll to position [0, 0]
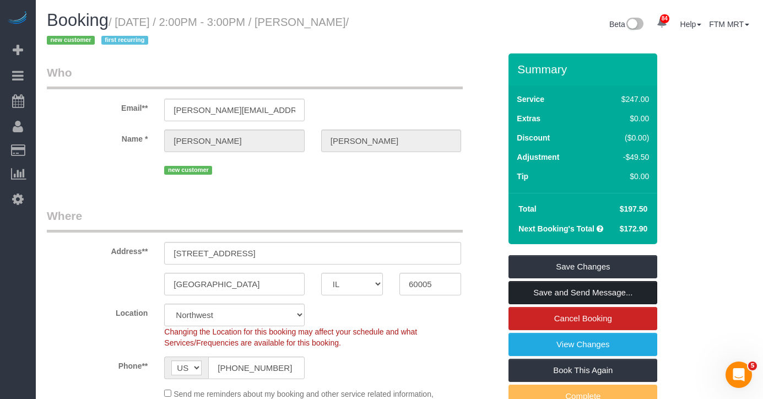
click at [574, 296] on link "Save and Send Message..." at bounding box center [583, 292] width 149 height 23
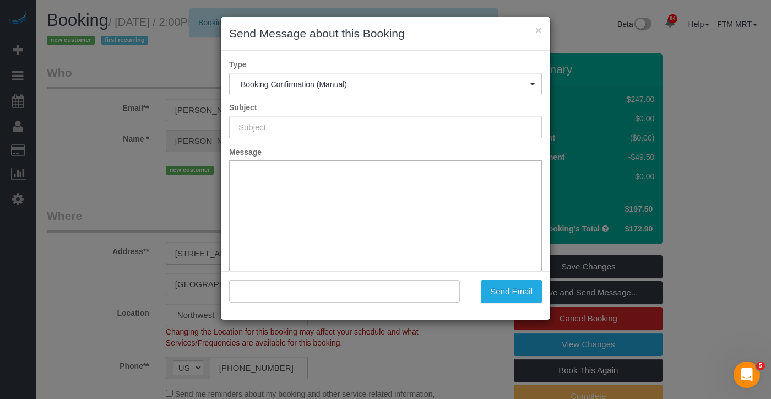
type input "Your Booking With Fresh Tech Maid, Confirmed!"
type input ""[PERSON_NAME]" <[PERSON_NAME][EMAIL_ADDRESS][PERSON_NAME][DOMAIN_NAME]>"
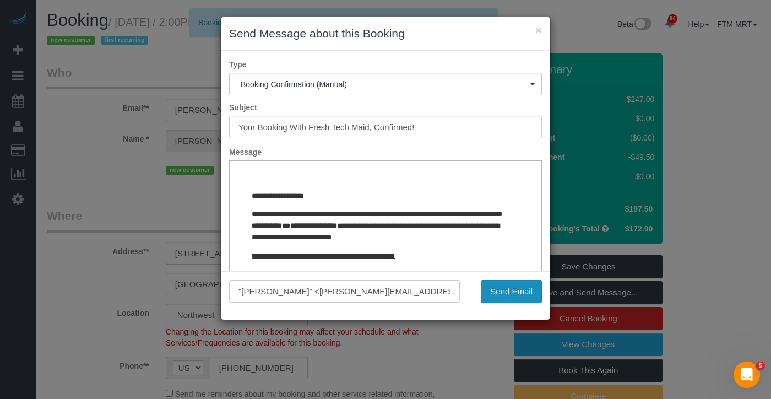
click at [494, 286] on button "Send Email" at bounding box center [511, 291] width 61 height 23
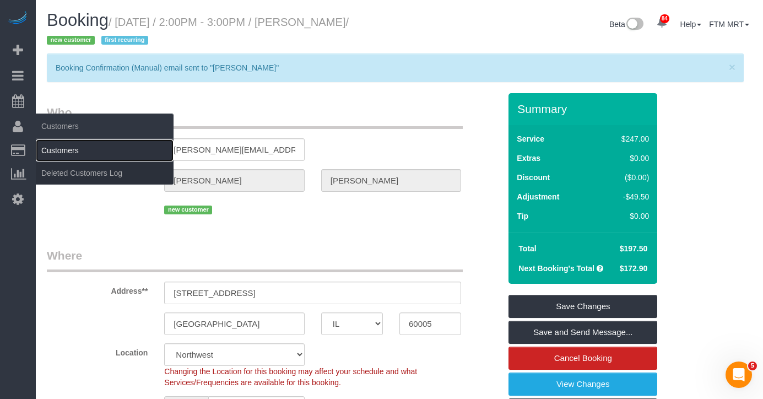
click at [66, 150] on link "Customers" at bounding box center [105, 150] width 138 height 22
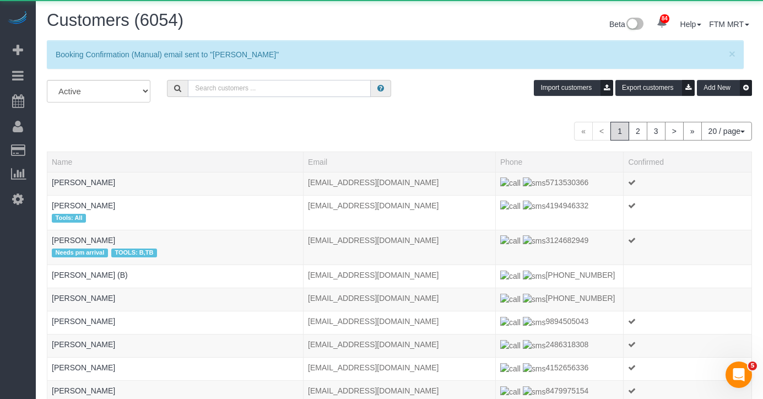
click at [300, 95] on input "text" at bounding box center [279, 88] width 183 height 17
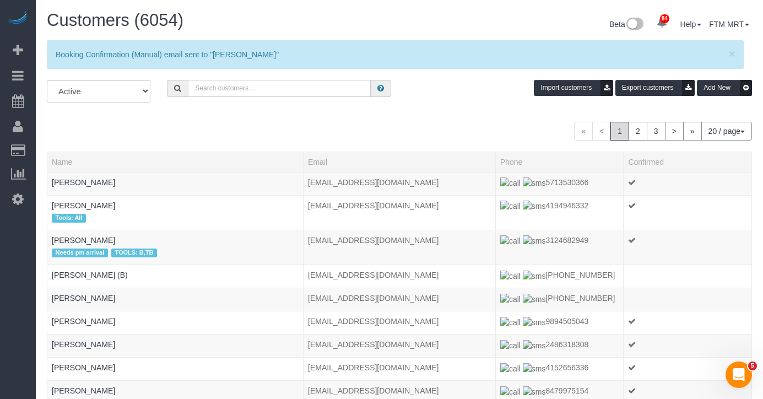
click at [315, 88] on input "text" at bounding box center [279, 88] width 183 height 17
click at [220, 88] on input "text" at bounding box center [279, 88] width 183 height 17
click at [246, 89] on input "text" at bounding box center [279, 88] width 183 height 17
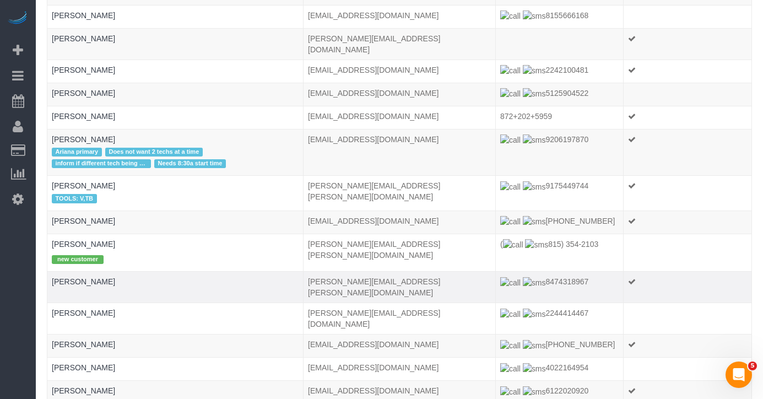
scroll to position [224, 0]
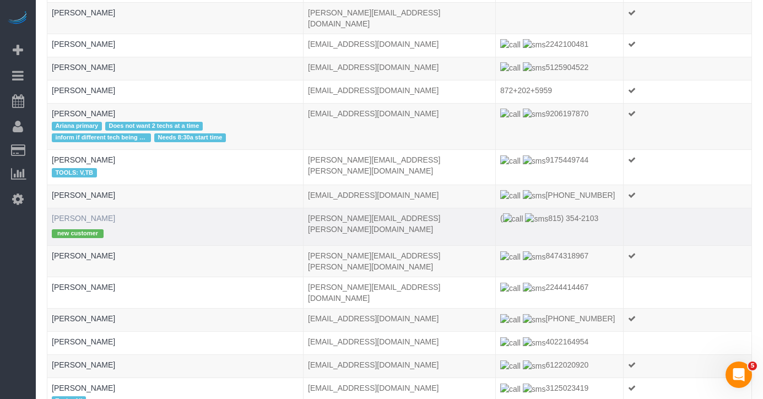
type input "[PERSON_NAME]"
click at [68, 214] on link "[PERSON_NAME]" at bounding box center [83, 218] width 63 height 9
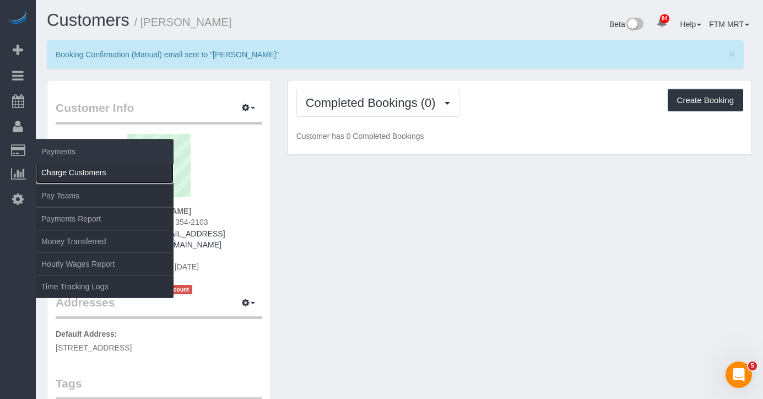
click at [50, 171] on link "Charge Customers" at bounding box center [105, 172] width 138 height 22
select select
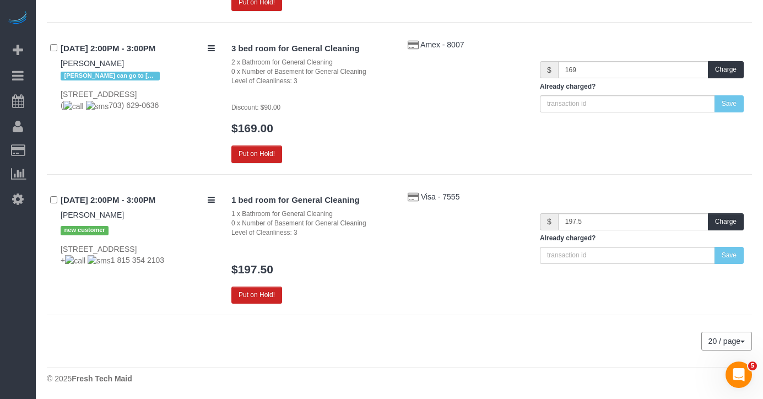
scroll to position [1832, 0]
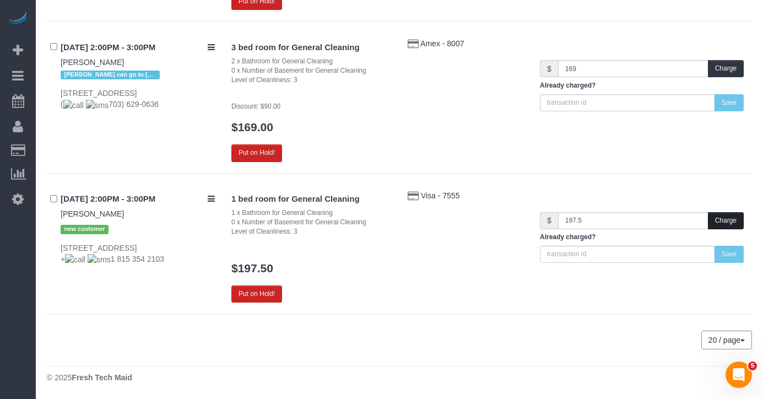
click at [737, 222] on button "Charge" at bounding box center [726, 220] width 36 height 17
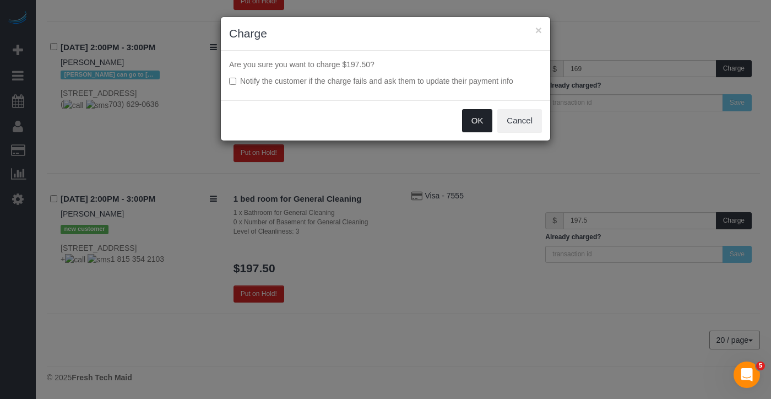
click at [476, 122] on button "OK" at bounding box center [477, 120] width 31 height 23
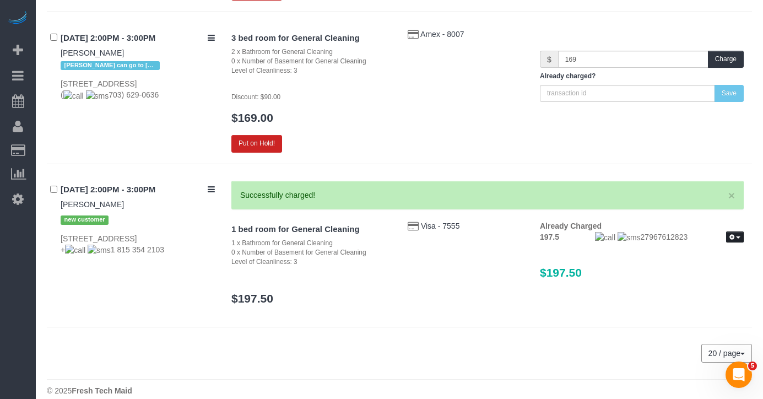
click at [737, 243] on button "button" at bounding box center [735, 237] width 18 height 12
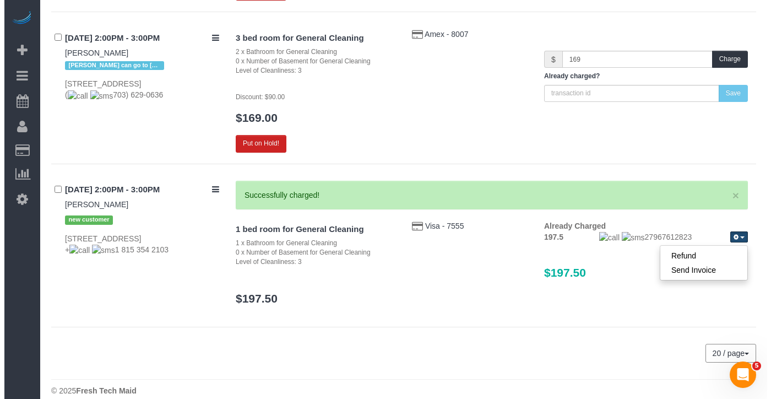
scroll to position [1815, 0]
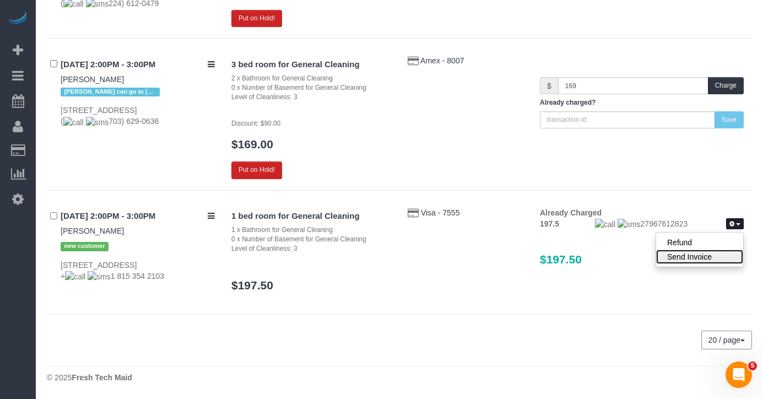
click at [703, 256] on link "Send Invoice" at bounding box center [699, 257] width 87 height 14
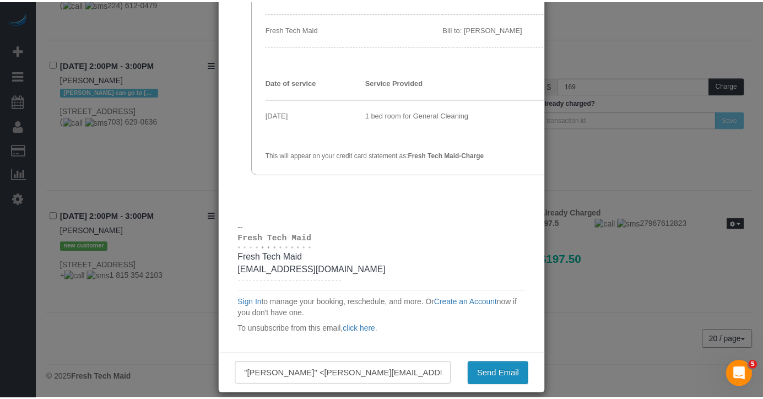
scroll to position [95, 0]
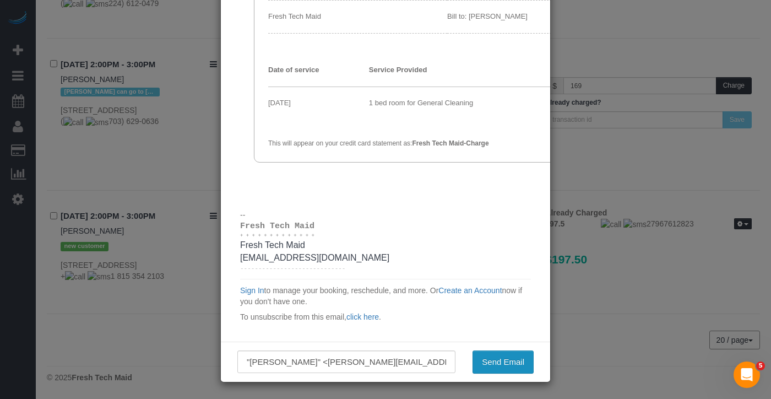
click at [507, 361] on button "Send Email" at bounding box center [503, 361] width 61 height 23
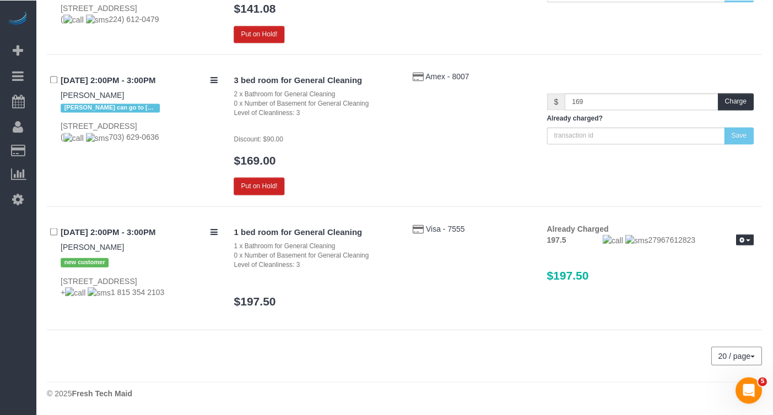
scroll to position [1798, 0]
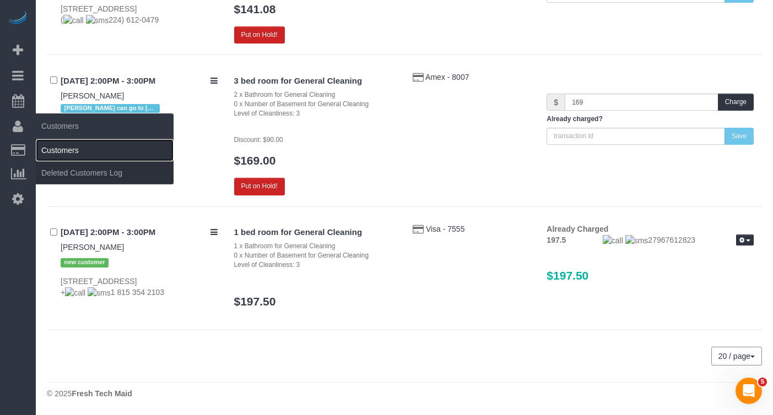
click at [55, 152] on link "Customers" at bounding box center [105, 150] width 138 height 22
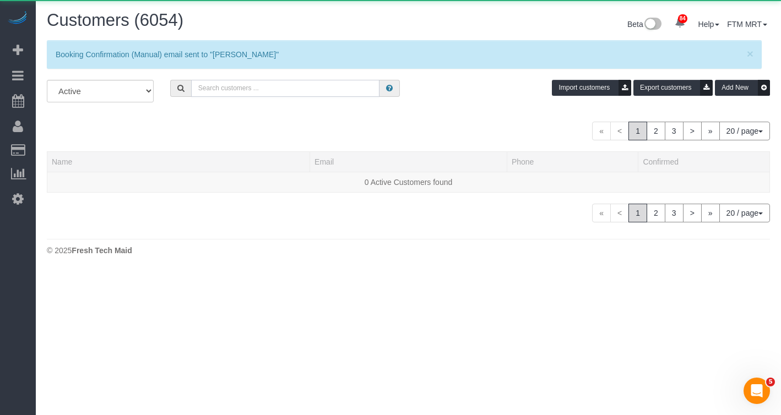
click at [240, 81] on input "text" at bounding box center [285, 88] width 189 height 17
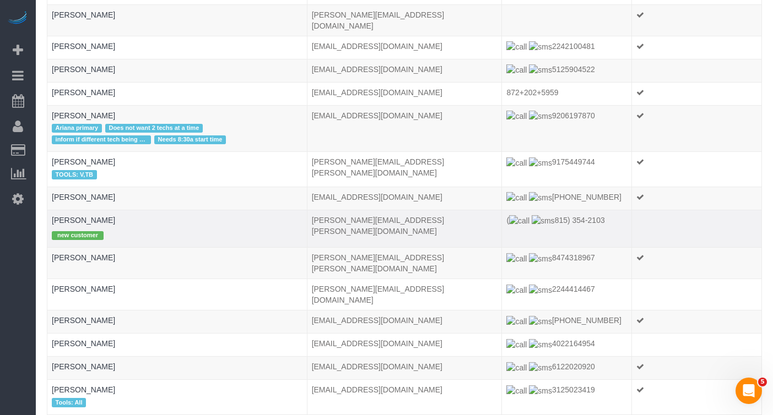
scroll to position [224, 0]
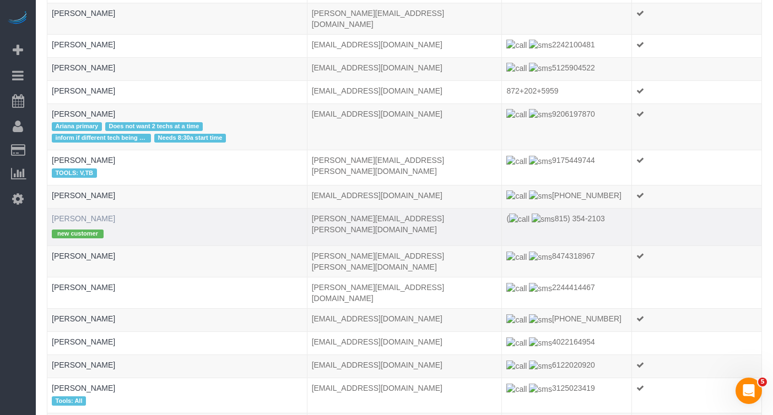
type input "Emily"
click at [87, 214] on link "[PERSON_NAME]" at bounding box center [83, 218] width 63 height 9
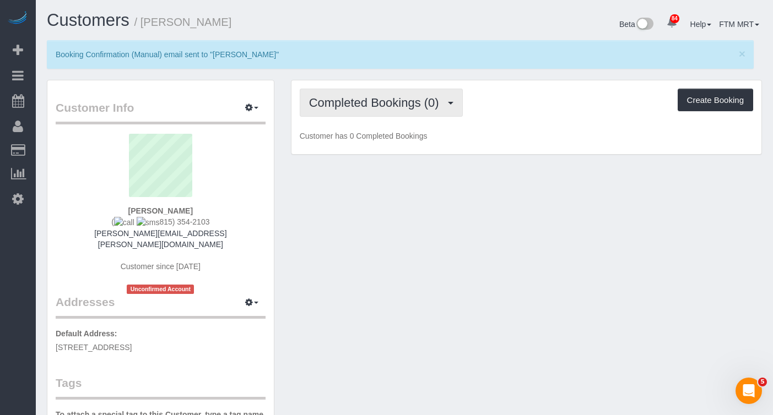
drag, startPoint x: 456, startPoint y: 109, endPoint x: 435, endPoint y: 135, distance: 33.7
click at [456, 109] on button "Completed Bookings (0)" at bounding box center [381, 103] width 163 height 28
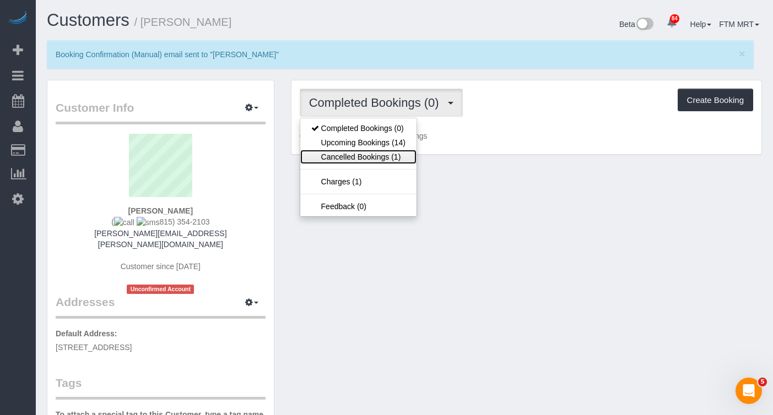
click at [385, 150] on link "Cancelled Bookings (1)" at bounding box center [358, 157] width 116 height 14
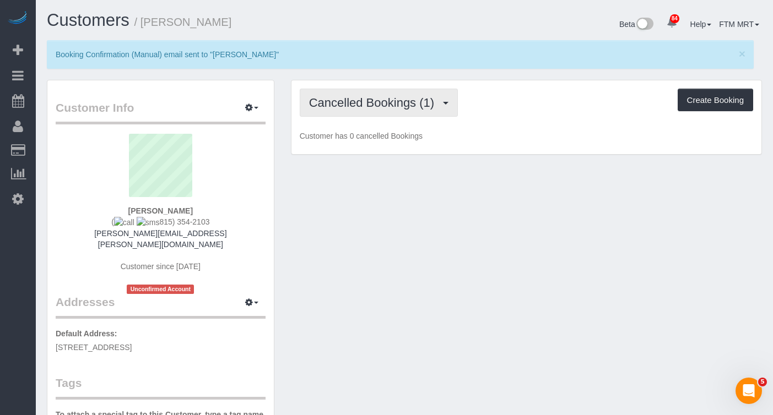
click at [434, 109] on span "Cancelled Bookings (1)" at bounding box center [374, 103] width 131 height 14
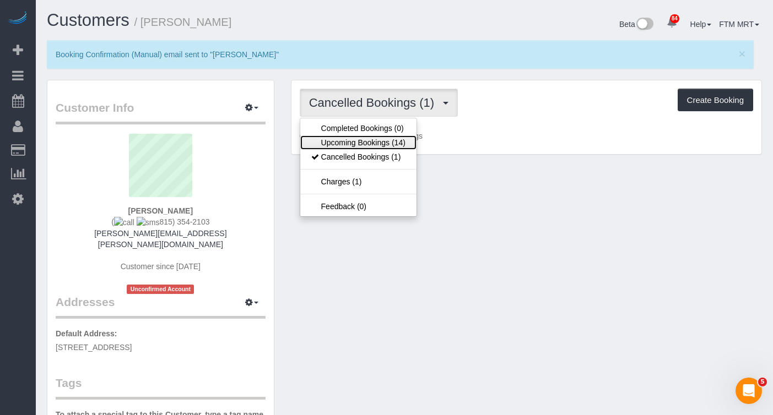
click at [379, 141] on link "Upcoming Bookings (14)" at bounding box center [358, 143] width 116 height 14
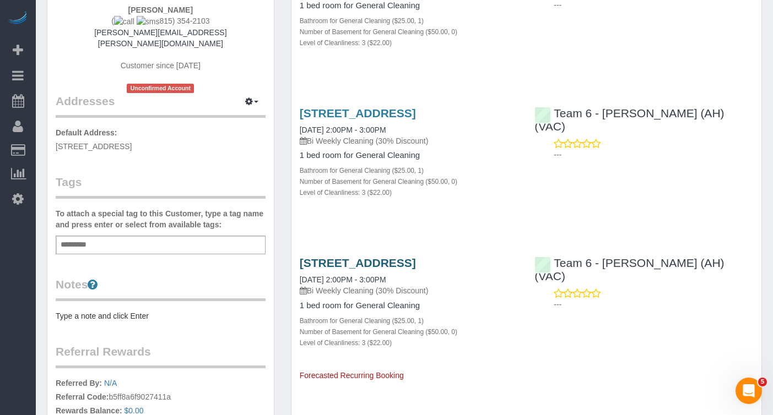
scroll to position [202, 0]
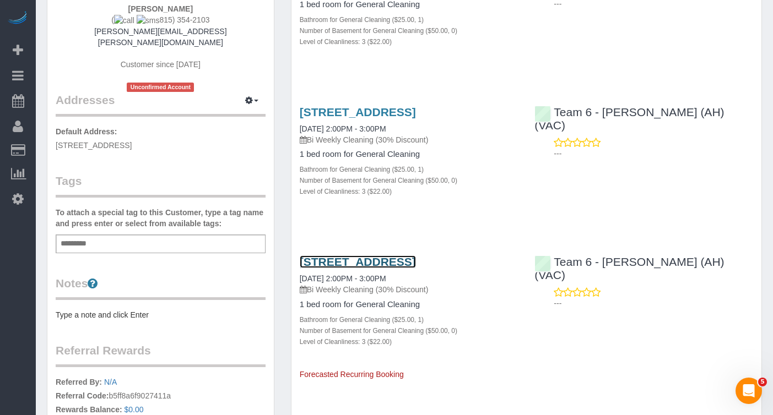
click at [348, 268] on link "[STREET_ADDRESS]" at bounding box center [358, 262] width 116 height 13
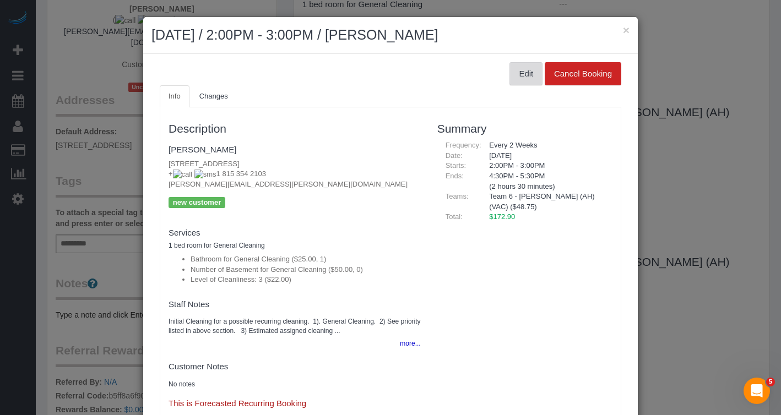
click at [510, 71] on button "Edit" at bounding box center [526, 73] width 33 height 23
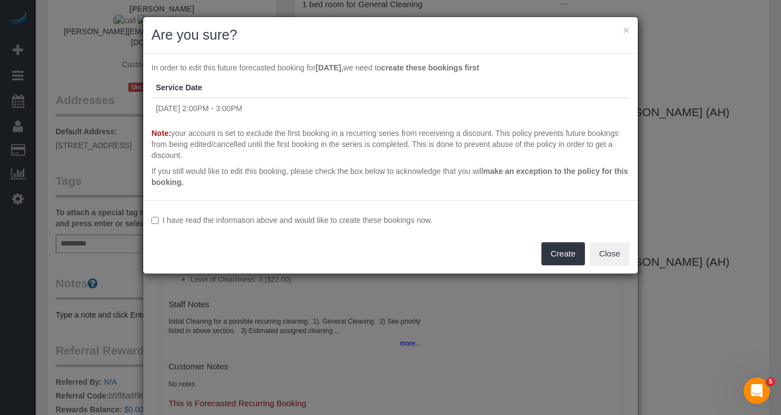
click at [186, 214] on div "I have read the information above and would like to create these bookings now. …" at bounding box center [390, 237] width 495 height 73
click at [211, 226] on label "I have read the information above and would like to create these bookings now." at bounding box center [391, 220] width 478 height 11
click at [555, 255] on button "Create" at bounding box center [564, 253] width 44 height 23
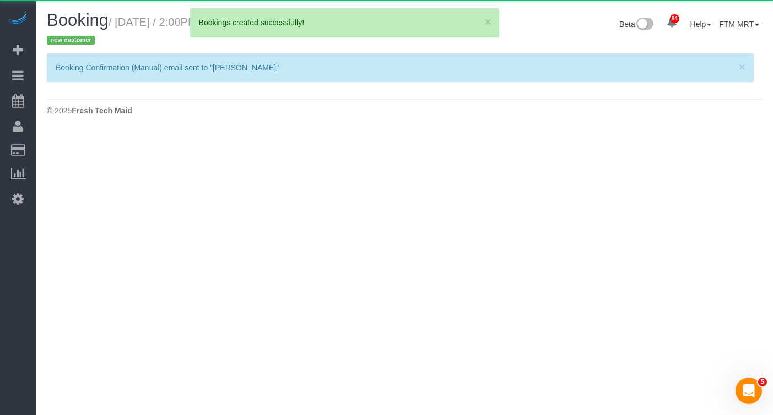
select select "IL"
select select "string:fspay-46461b0c-2964-4b41-a651-97e1274448d7"
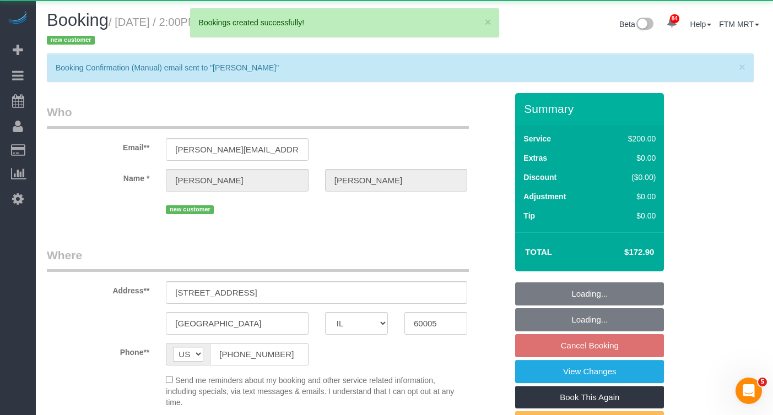
select select "object:4155"
select select "512"
select select "3"
select select "number:1"
select select "number:58"
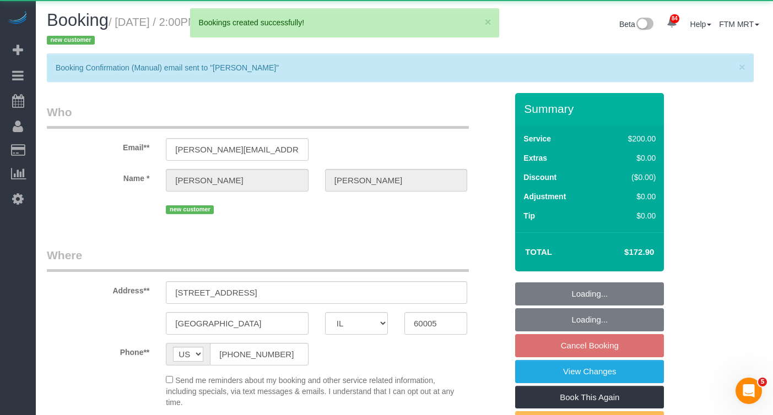
select select "number:138"
select select "number:107"
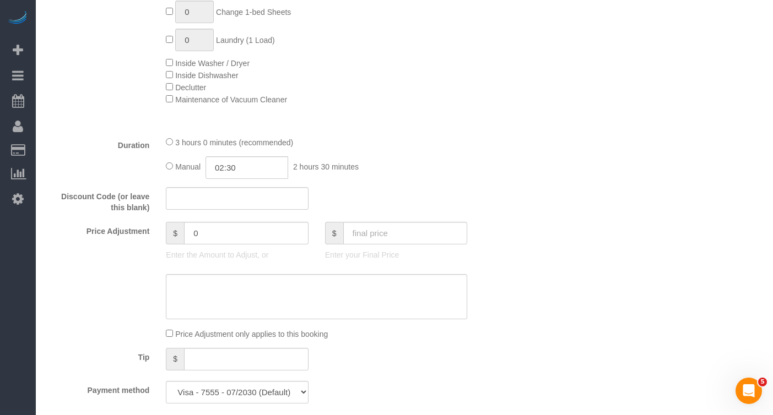
scroll to position [855, 0]
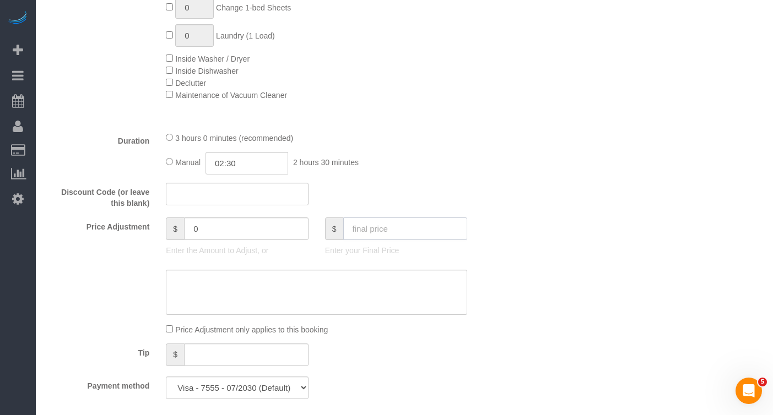
click at [366, 222] on input "text" at bounding box center [405, 229] width 125 height 23
type input "197.50"
type input "24.6"
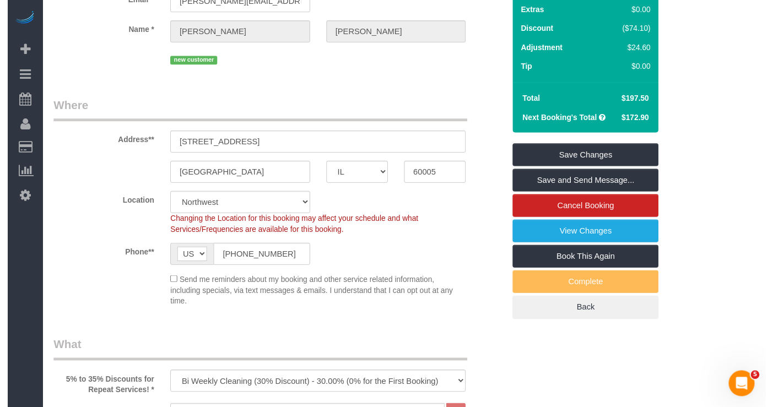
scroll to position [0, 0]
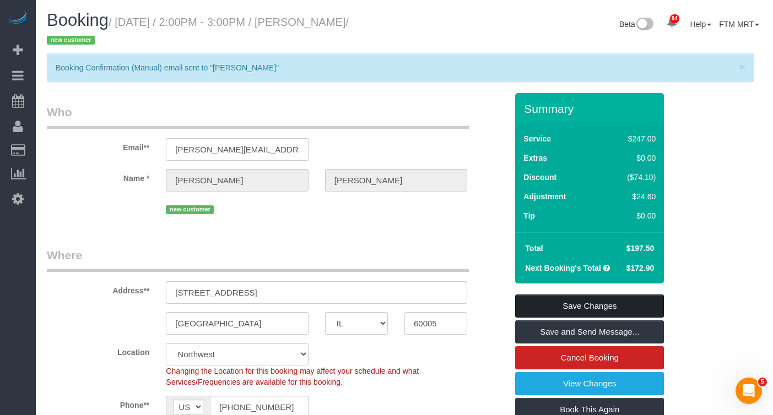
click at [591, 307] on link "Save Changes" at bounding box center [589, 306] width 149 height 23
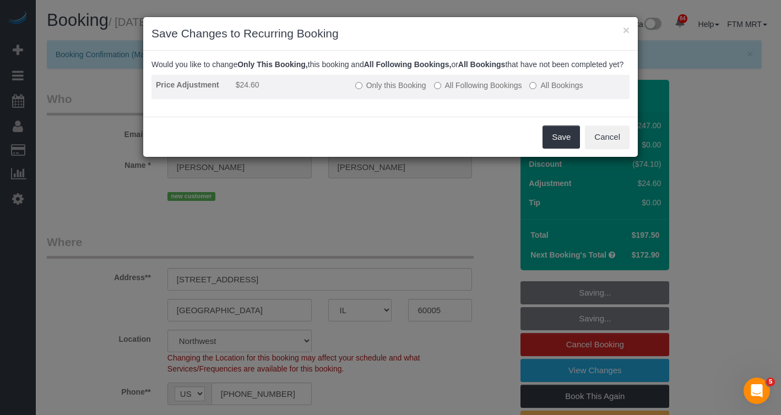
click at [471, 91] on label "All Following Bookings" at bounding box center [478, 85] width 88 height 11
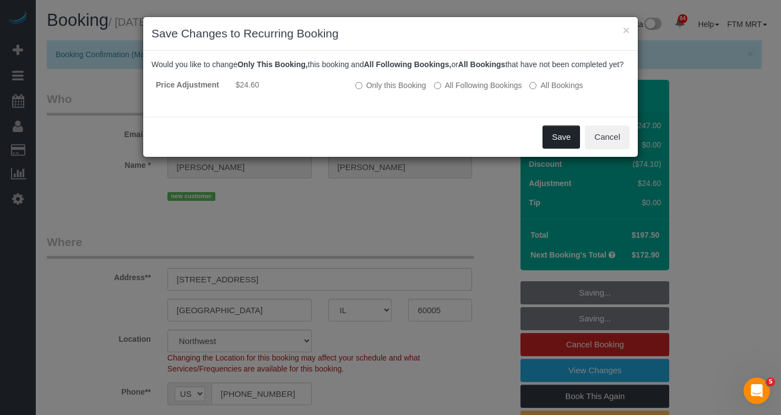
click at [567, 149] on button "Save" at bounding box center [561, 137] width 37 height 23
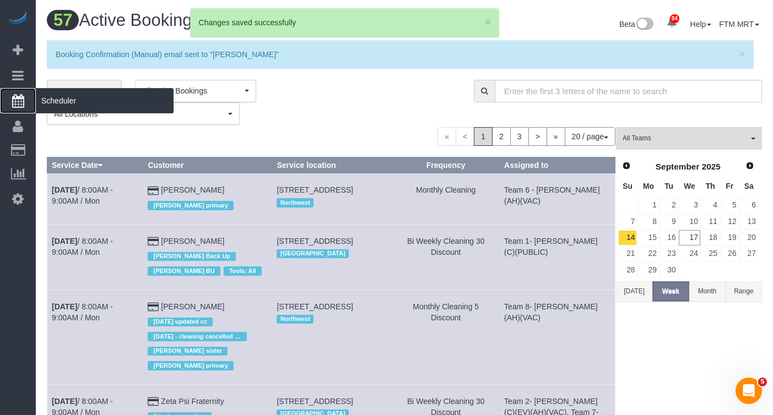
click at [75, 103] on span "Scheduler" at bounding box center [105, 100] width 138 height 25
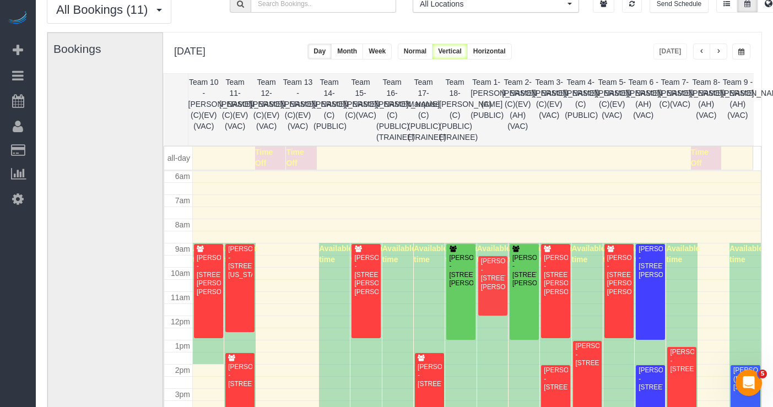
scroll to position [45, 0]
click at [740, 48] on span "button" at bounding box center [741, 51] width 6 height 7
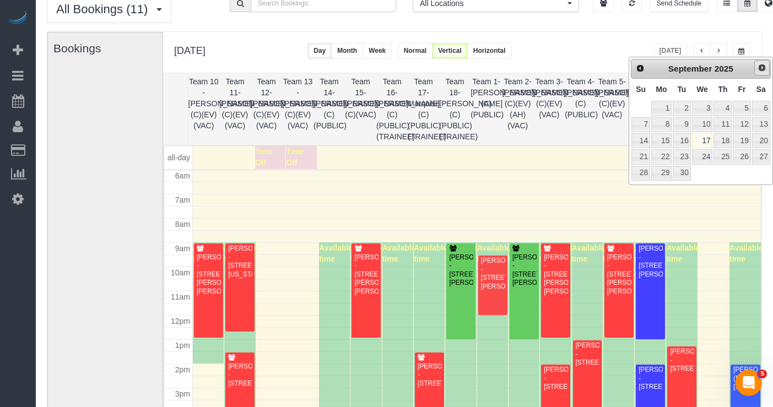
click at [762, 64] on span "Next" at bounding box center [762, 67] width 9 height 9
click at [703, 113] on link "1" at bounding box center [702, 108] width 21 height 15
type input "**********"
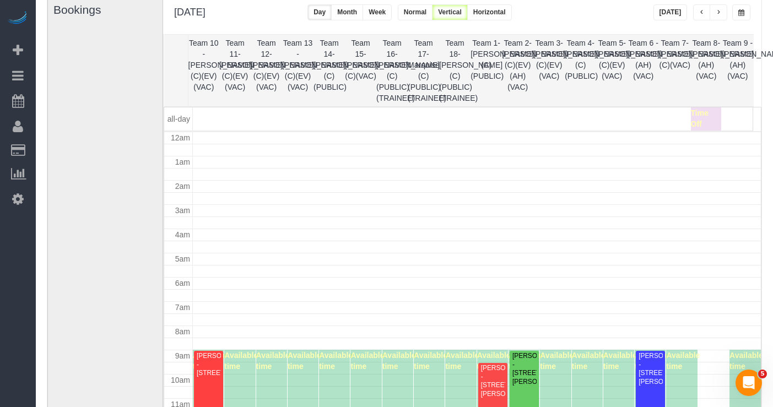
scroll to position [146, 0]
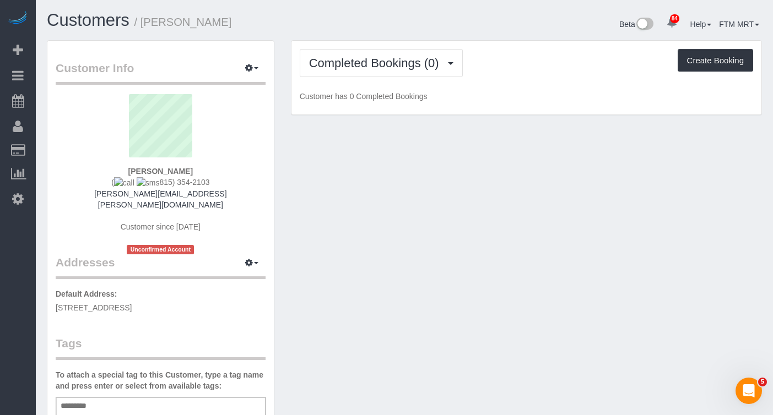
scroll to position [24, 0]
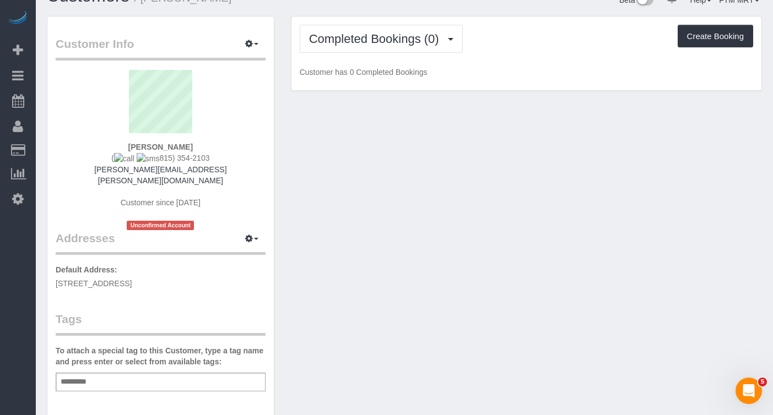
click at [90, 375] on input "text" at bounding box center [77, 382] width 38 height 14
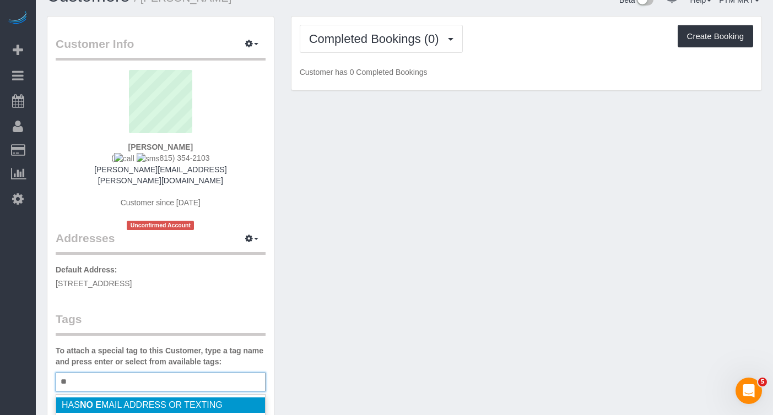
type input "*"
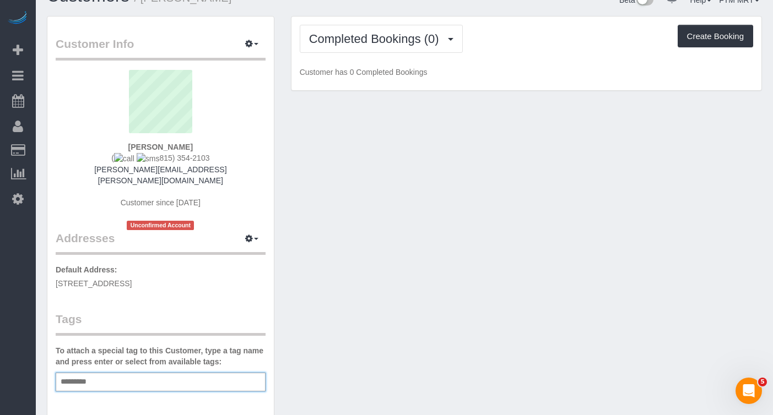
click at [79, 379] on div "Add a tag" at bounding box center [161, 382] width 210 height 19
click at [476, 220] on div "Customer Info Edit Contact Info Send Message Email Preferences Special Sales Ta…" at bounding box center [405, 348] width 732 height 665
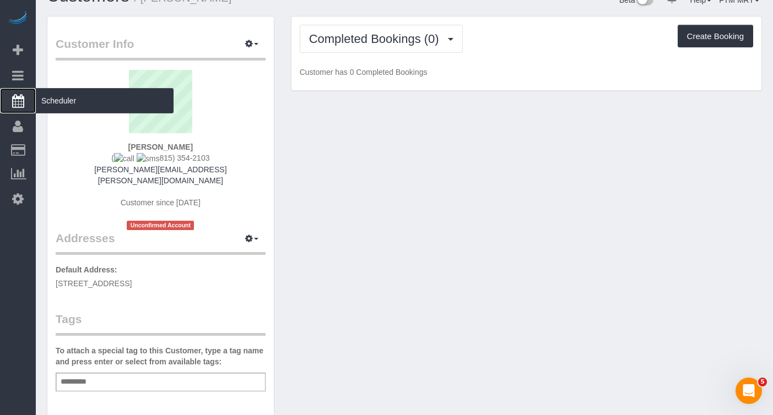
click at [67, 99] on span "Scheduler" at bounding box center [105, 100] width 138 height 25
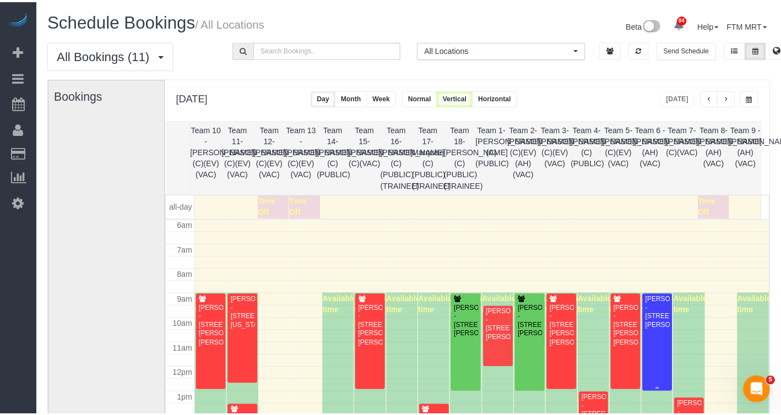
scroll to position [280, 0]
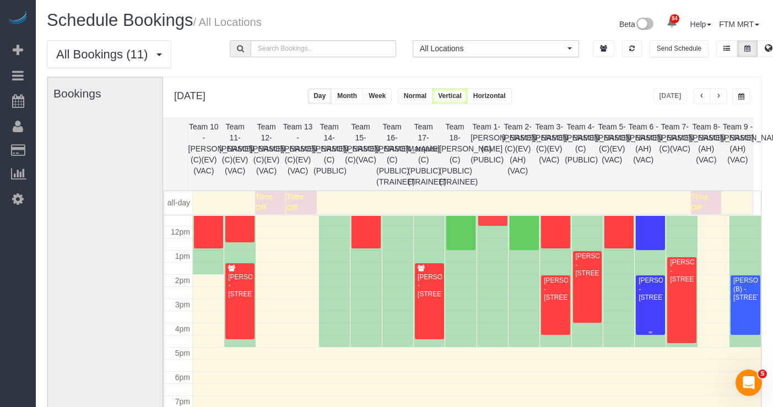
click at [643, 302] on div "[PERSON_NAME] - [STREET_ADDRESS]" at bounding box center [650, 289] width 25 height 25
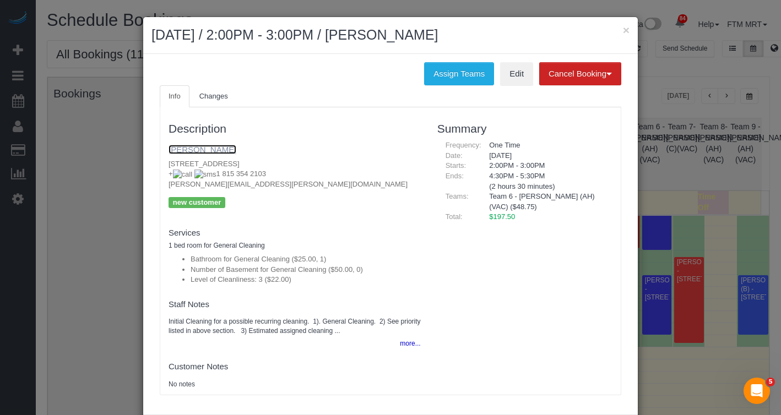
click at [195, 147] on link "[PERSON_NAME]" at bounding box center [203, 149] width 68 height 9
drag, startPoint x: 257, startPoint y: 175, endPoint x: 199, endPoint y: 176, distance: 57.9
click at [199, 176] on p "[STREET_ADDRESS] + 1 815 354 2103 [PERSON_NAME][EMAIL_ADDRESS][PERSON_NAME][DOM…" at bounding box center [295, 174] width 252 height 31
copy span "[PHONE_NUMBER]"
drag, startPoint x: 248, startPoint y: 186, endPoint x: 291, endPoint y: 150, distance: 56.0
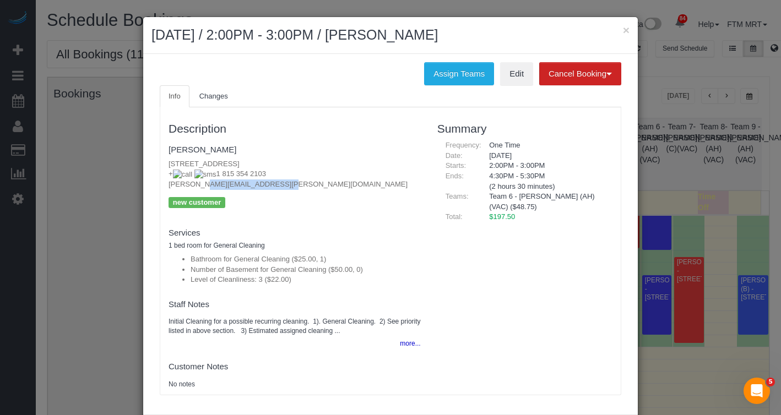
click at [153, 187] on div "Info Changes Description [PERSON_NAME] [STREET_ADDRESS] + 1 815 354 2103 [PERSO…" at bounding box center [391, 245] width 478 height 321
copy p "[PERSON_NAME][EMAIL_ADDRESS][PERSON_NAME][DOMAIN_NAME]"
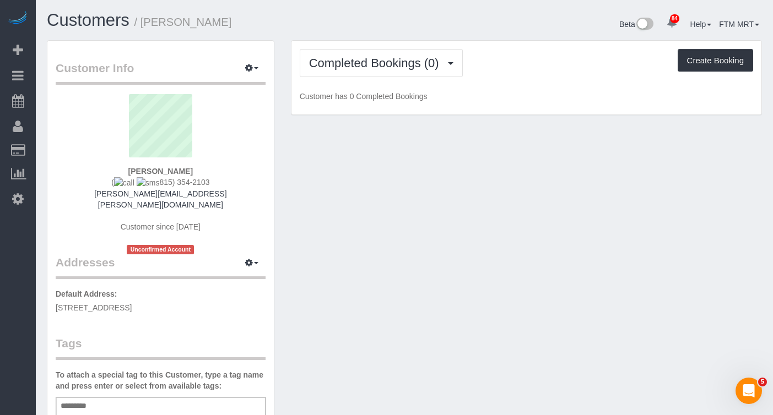
click at [115, 397] on div "Add a tag" at bounding box center [161, 406] width 210 height 19
type input "**********"
